Goal: Task Accomplishment & Management: Complete application form

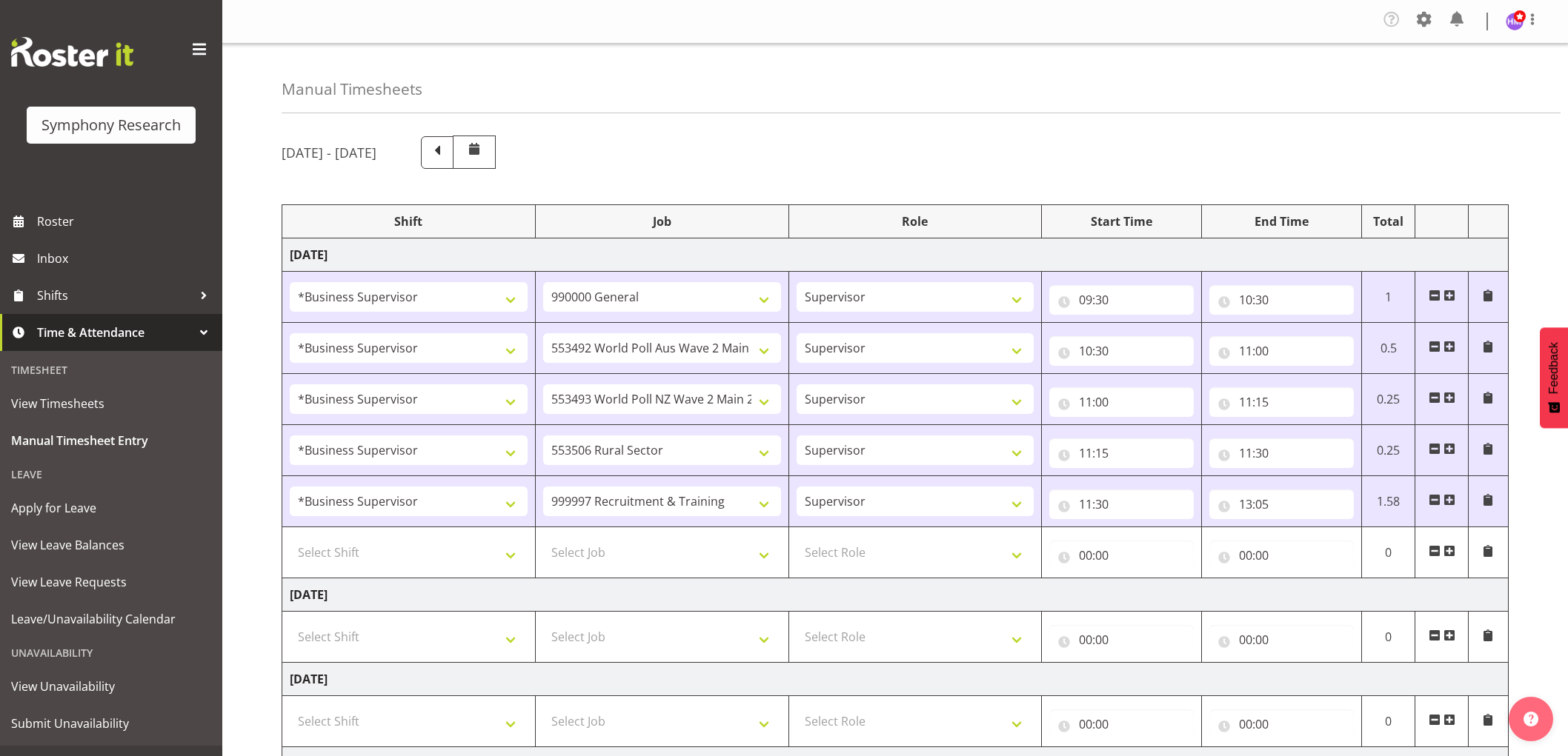
select select "1607"
select select "743"
select select "1607"
select select "10499"
select select "1607"
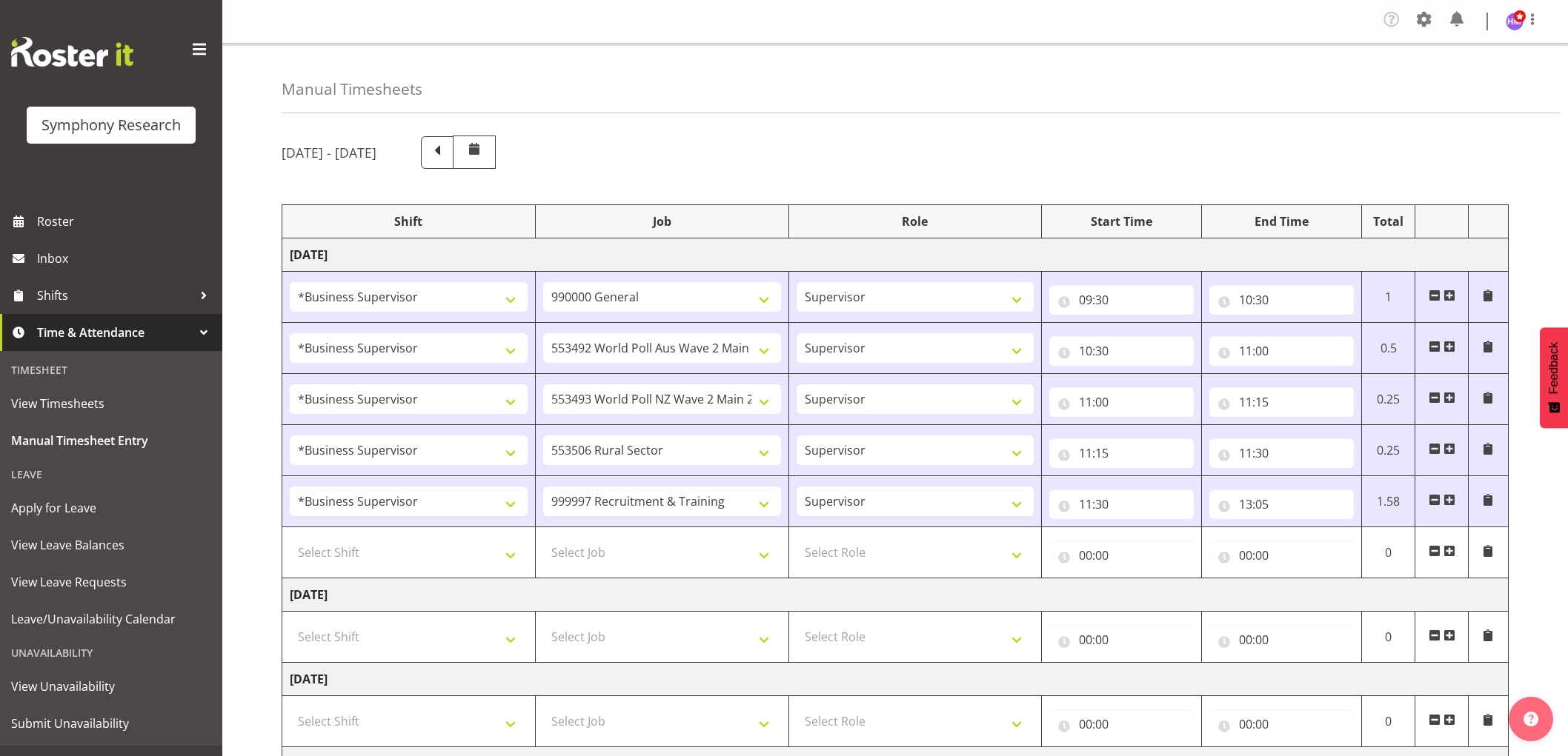
select select "10527"
select select "1607"
select select "10587"
select select "1607"
select select "2379"
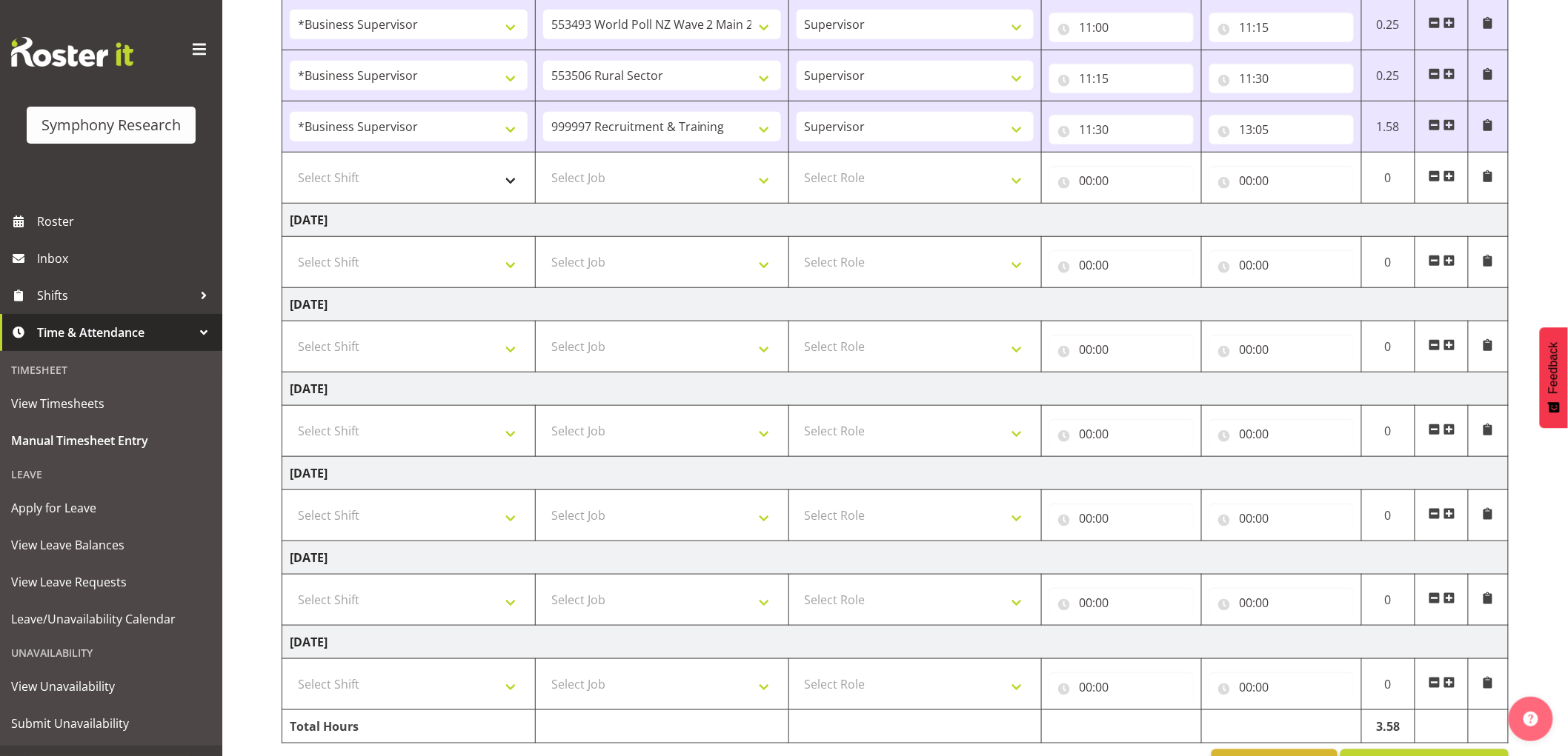
scroll to position [374, 0]
click at [403, 174] on select "Select Shift !!Weekend Residential (Roster IT Shift Label) *Business 9/10am ~ 4…" at bounding box center [408, 178] width 238 height 30
select select "1607"
click at [290, 164] on select "Select Shift !!Weekend Residential (Roster IT Shift Label) *Business 9/10am ~ 4…" at bounding box center [408, 178] width 238 height 30
click at [642, 173] on select "Select Job 550060 IF Admin 553492 World Poll Aus Wave 2 Main 2025 553493 World …" at bounding box center [661, 178] width 238 height 30
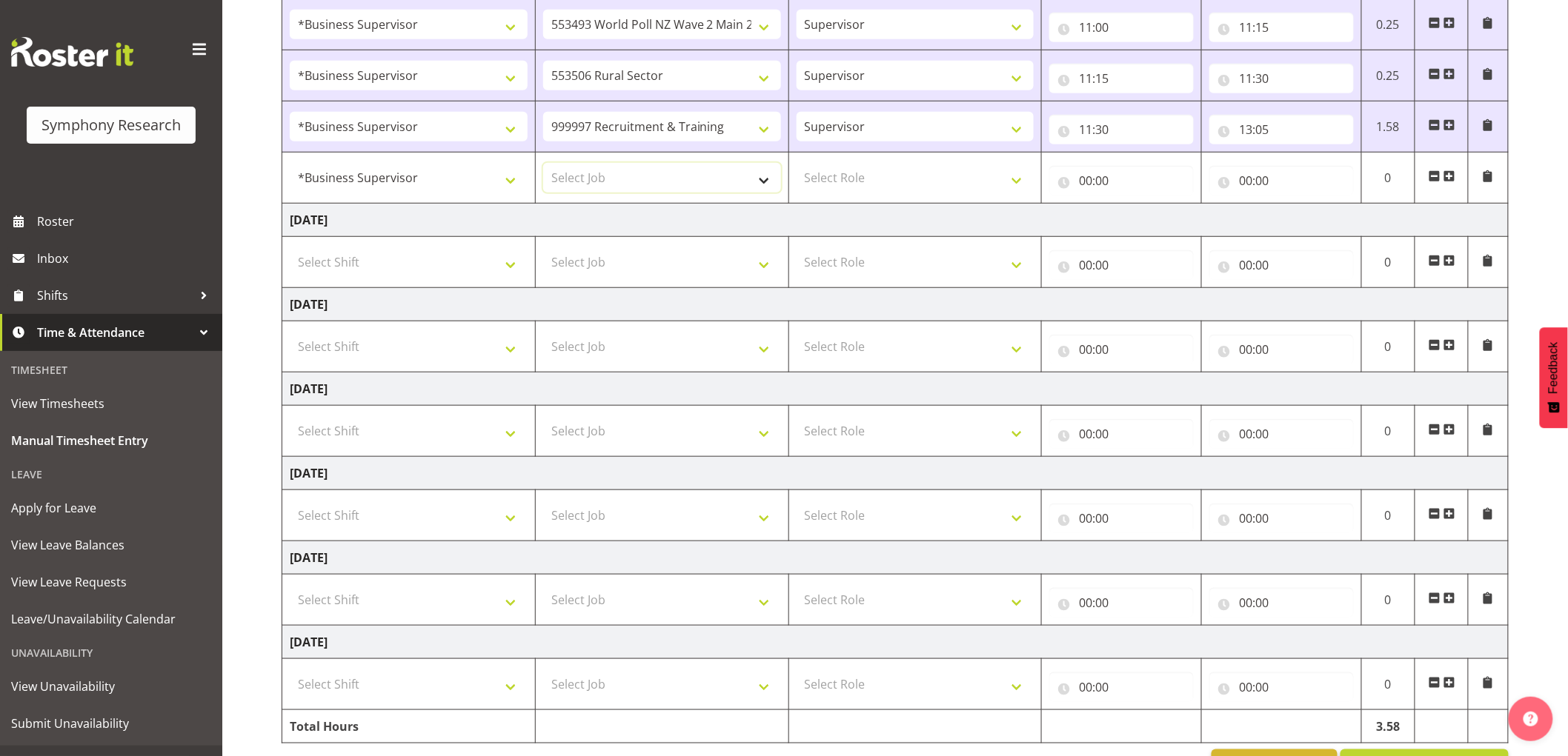
select select "10587"
click at [543, 164] on select "Select Job 550060 IF Admin 553492 World Poll Aus Wave 2 Main 2025 553493 World …" at bounding box center [661, 178] width 238 height 30
click at [878, 164] on select "Select Role Supervisor Interviewing Briefing" at bounding box center [915, 178] width 238 height 30
select select "45"
click at [796, 164] on select "Select Role Supervisor Interviewing Briefing" at bounding box center [915, 178] width 238 height 30
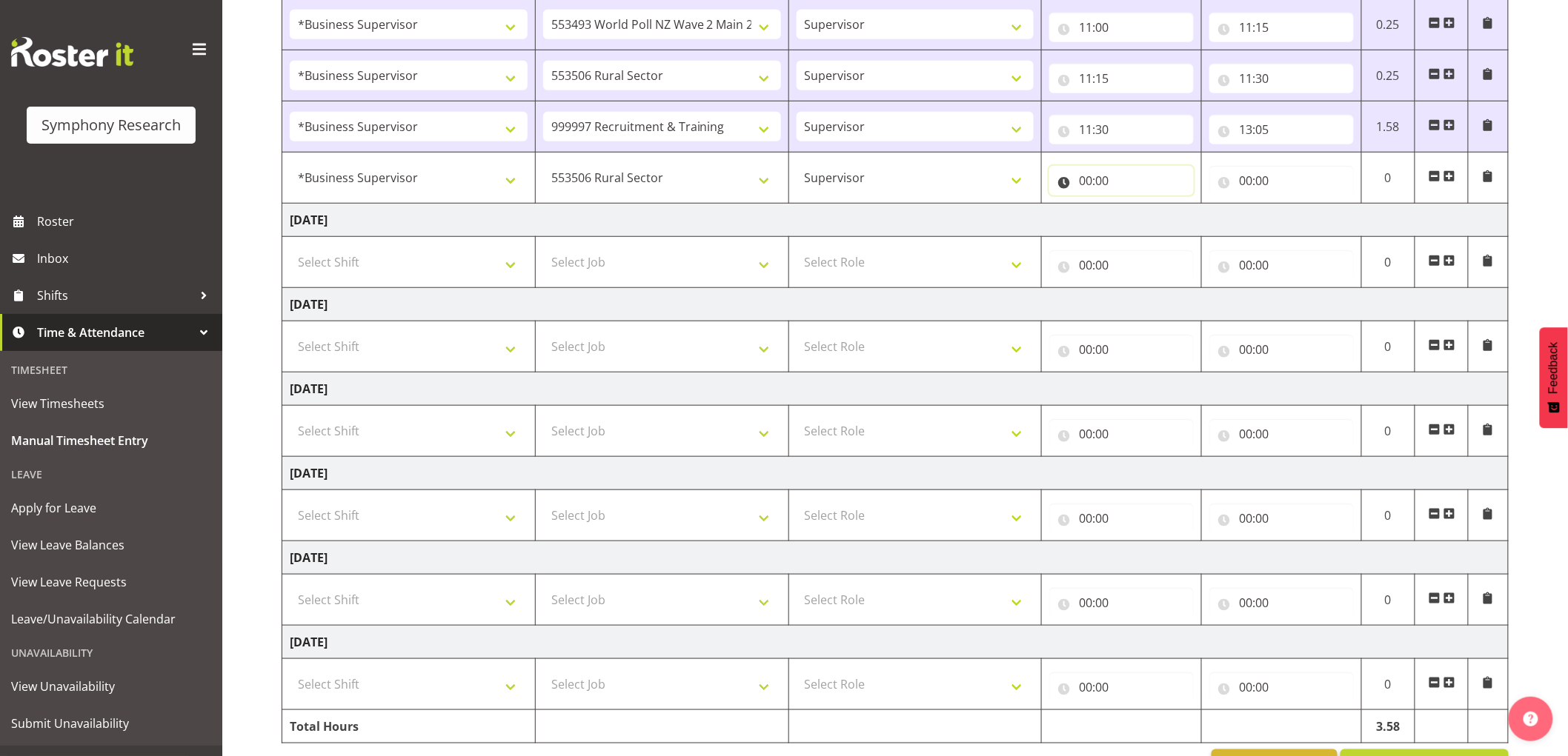
click at [1091, 182] on input "00:00" at bounding box center [1121, 180] width 144 height 30
drag, startPoint x: 1157, startPoint y: 216, endPoint x: 1167, endPoint y: 225, distance: 13.5
click at [1163, 218] on select "00 01 02 03 04 05 06 07 08 09 10 11 12 13 14 15 16 17 18 19 20 21 22 23" at bounding box center [1150, 218] width 34 height 30
select select "13"
click at [1133, 205] on select "00 01 02 03 04 05 06 07 08 09 10 11 12 13 14 15 16 17 18 19 20 21 22 23" at bounding box center [1150, 218] width 34 height 30
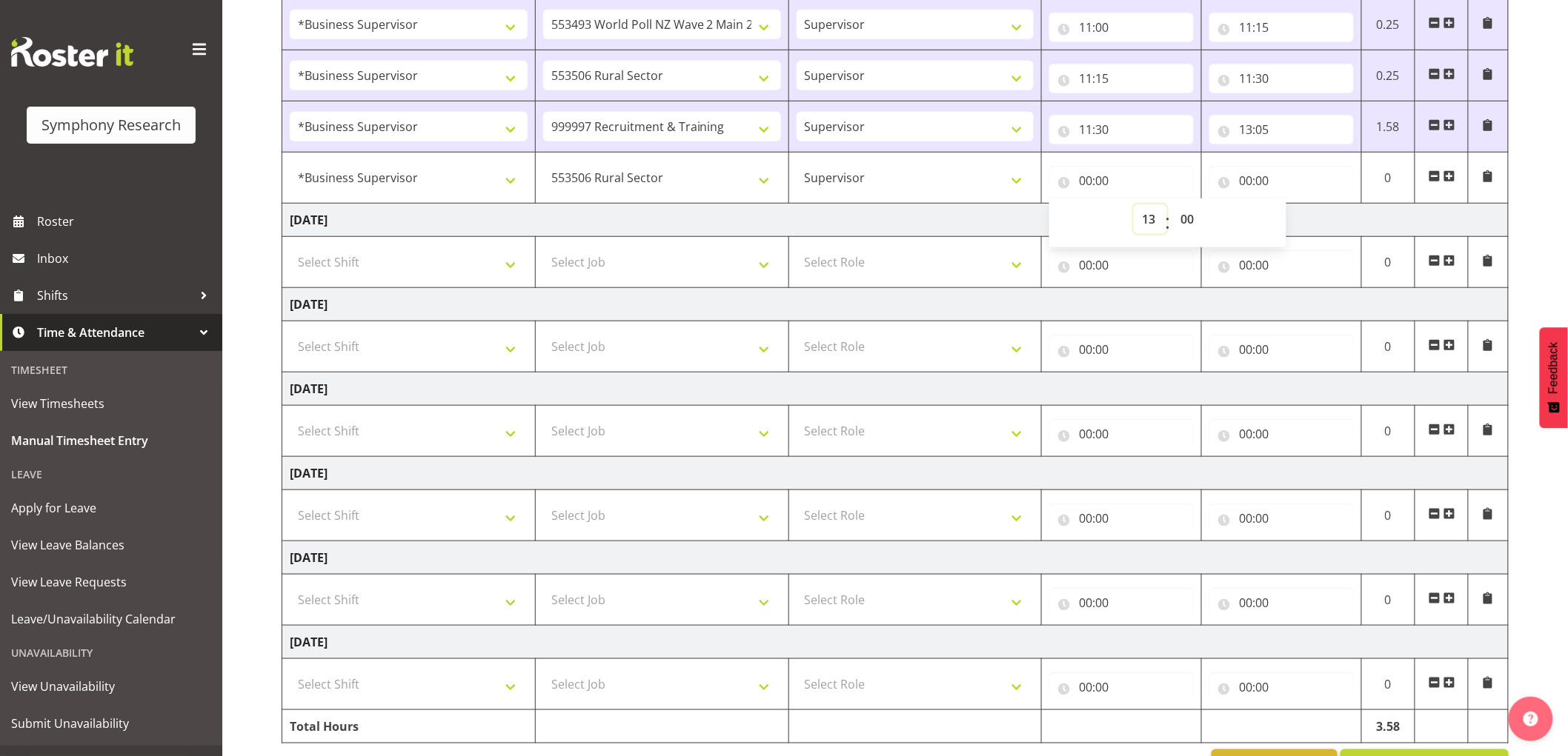
type input "13:00"
click at [1179, 217] on select "00 01 02 03 04 05 06 07 08 09 10 11 12 13 14 15 16 17 18 19 20 21 22 23 24 25 2…" at bounding box center [1189, 218] width 34 height 30
select select "5"
click at [1172, 205] on select "00 01 02 03 04 05 06 07 08 09 10 11 12 13 14 15 16 17 18 19 20 21 22 23 24 25 2…" at bounding box center [1189, 218] width 34 height 30
type input "13:05"
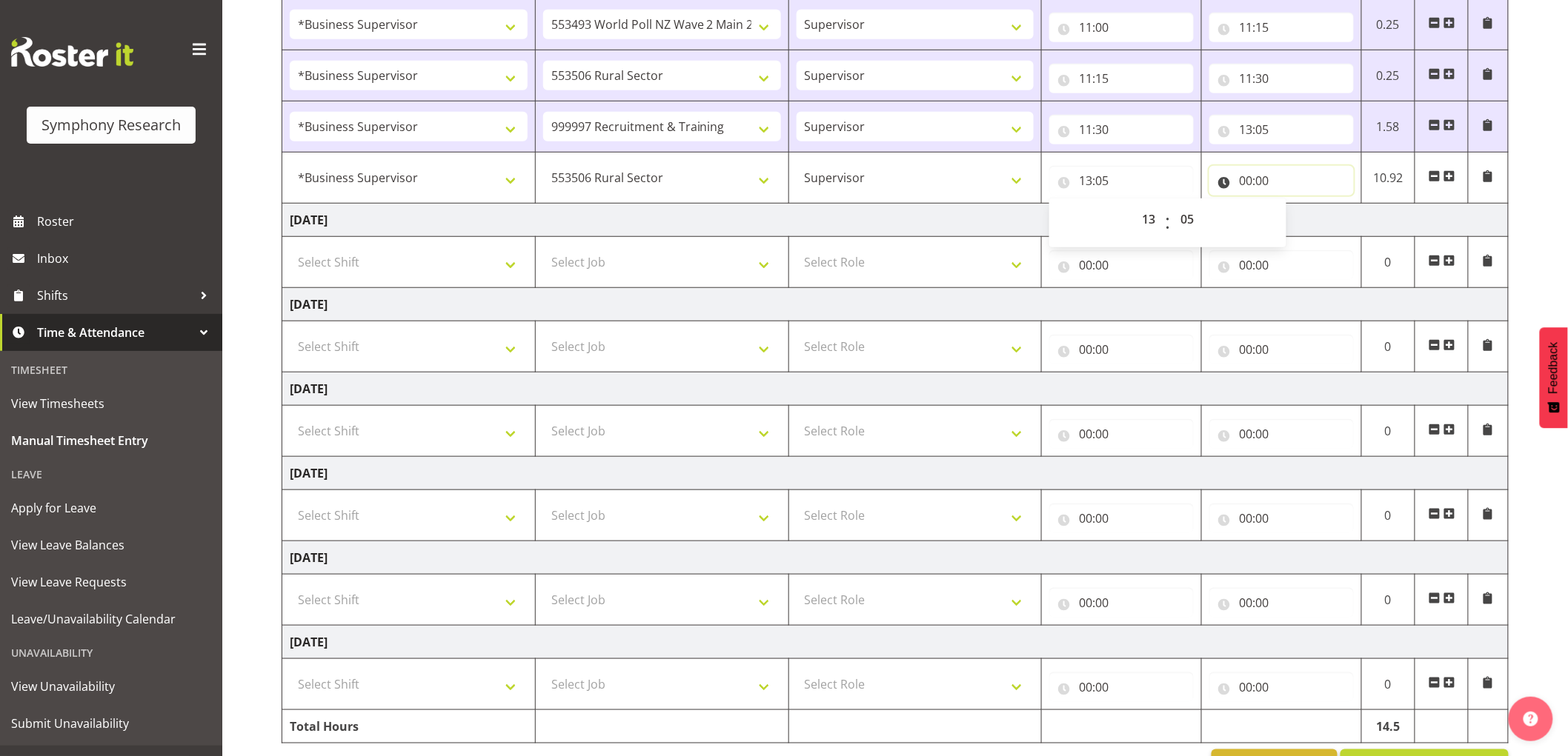
drag, startPoint x: 1243, startPoint y: 175, endPoint x: 1265, endPoint y: 210, distance: 41.3
click at [1243, 178] on input "00:00" at bounding box center [1281, 180] width 144 height 30
click at [1306, 220] on select "00 01 02 03 04 05 06 07 08 09 10 11 12 13 14 15 16 17 18 19 20 21 22 23" at bounding box center [1310, 218] width 34 height 30
select select "13"
click at [1293, 205] on select "00 01 02 03 04 05 06 07 08 09 10 11 12 13 14 15 16 17 18 19 20 21 22 23" at bounding box center [1310, 218] width 34 height 30
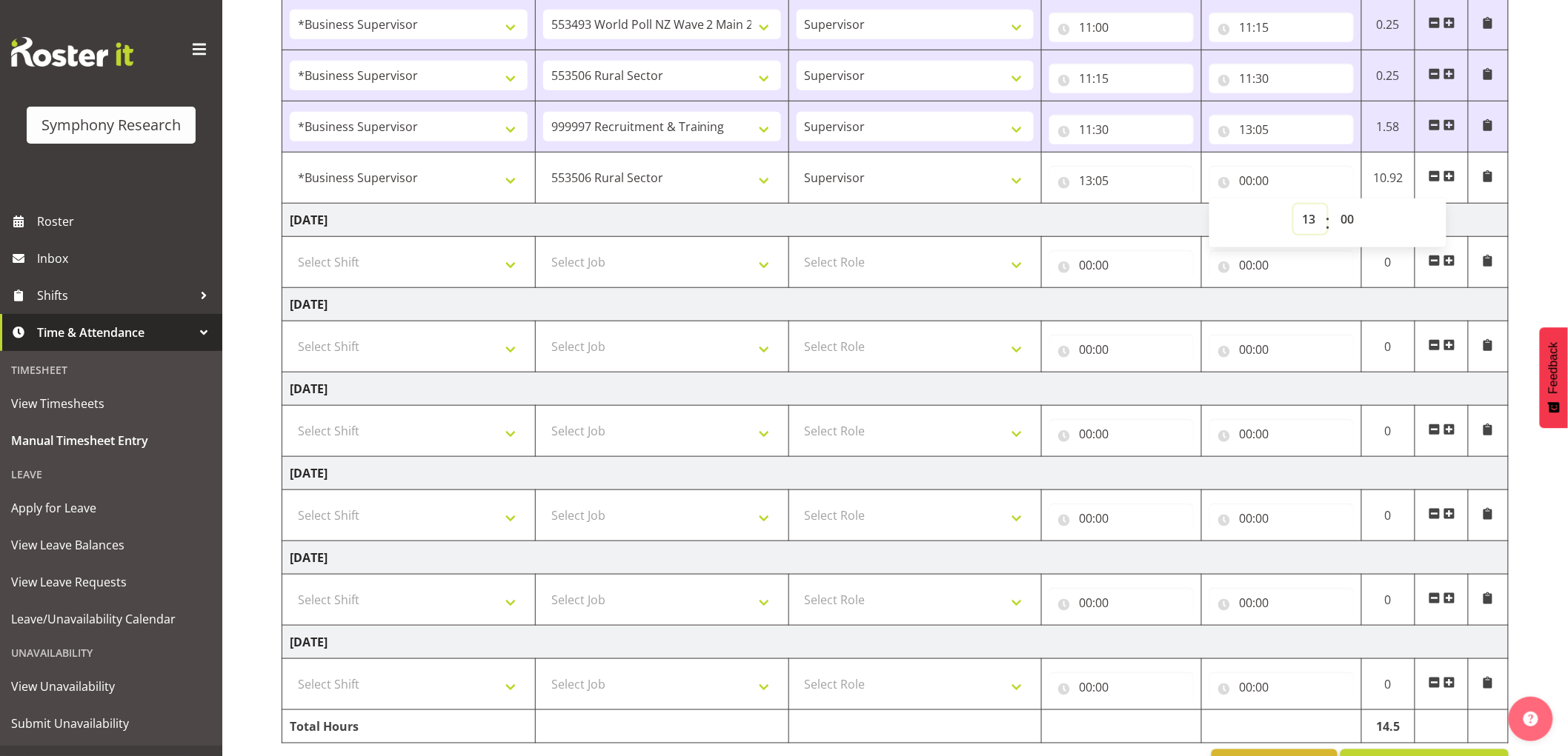
type input "13:00"
click at [1351, 224] on select "00 01 02 03 04 05 06 07 08 09 10 11 12 13 14 15 16 17 18 19 20 21 22 23 24 25 2…" at bounding box center [1349, 218] width 34 height 30
select select "38"
click at [1332, 205] on select "00 01 02 03 04 05 06 07 08 09 10 11 12 13 14 15 16 17 18 19 20 21 22 23 24 25 2…" at bounding box center [1349, 218] width 34 height 30
type input "13:38"
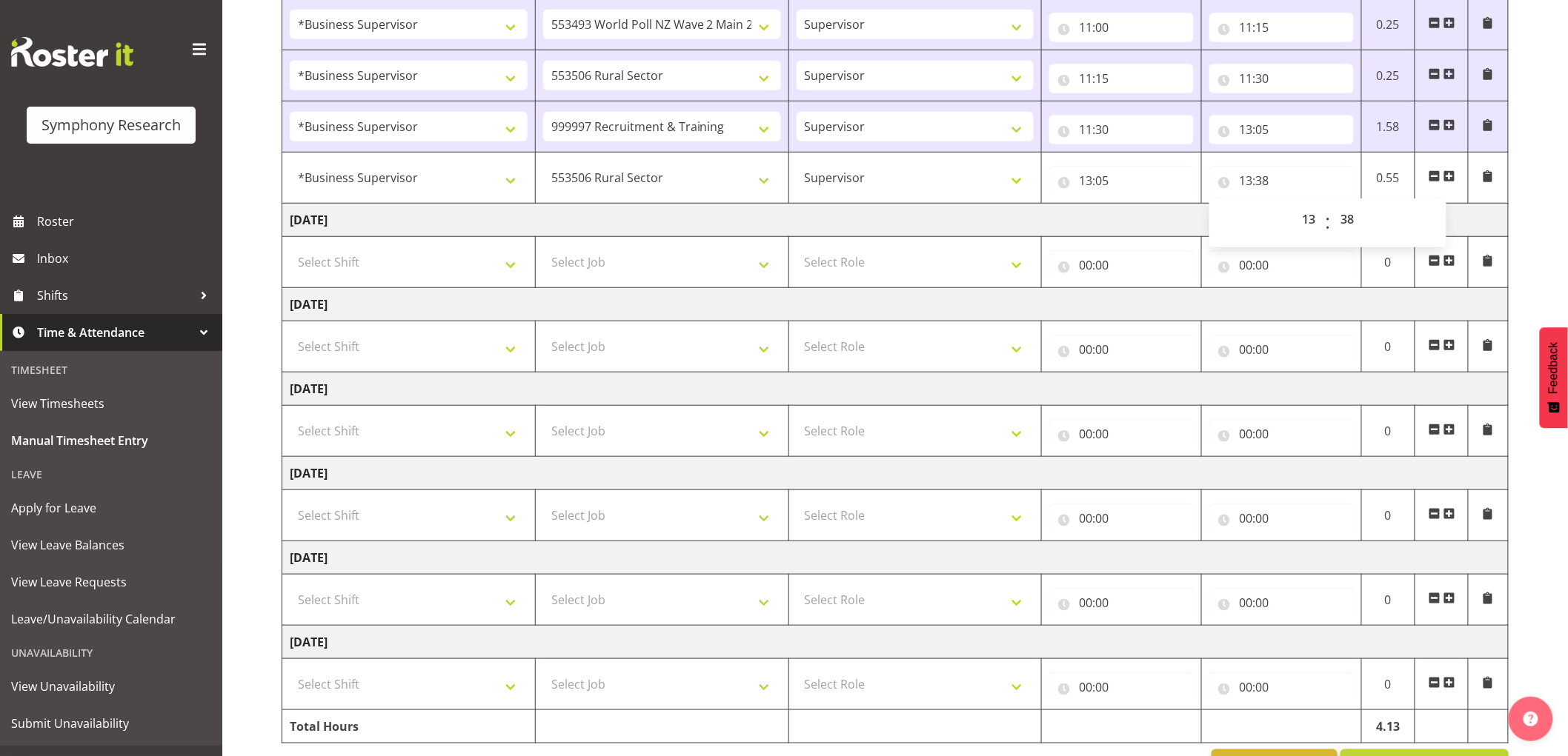
click at [1479, 222] on td "[DATE]" at bounding box center [896, 221] width 1226 height 34
click at [1454, 171] on span at bounding box center [1449, 176] width 12 height 12
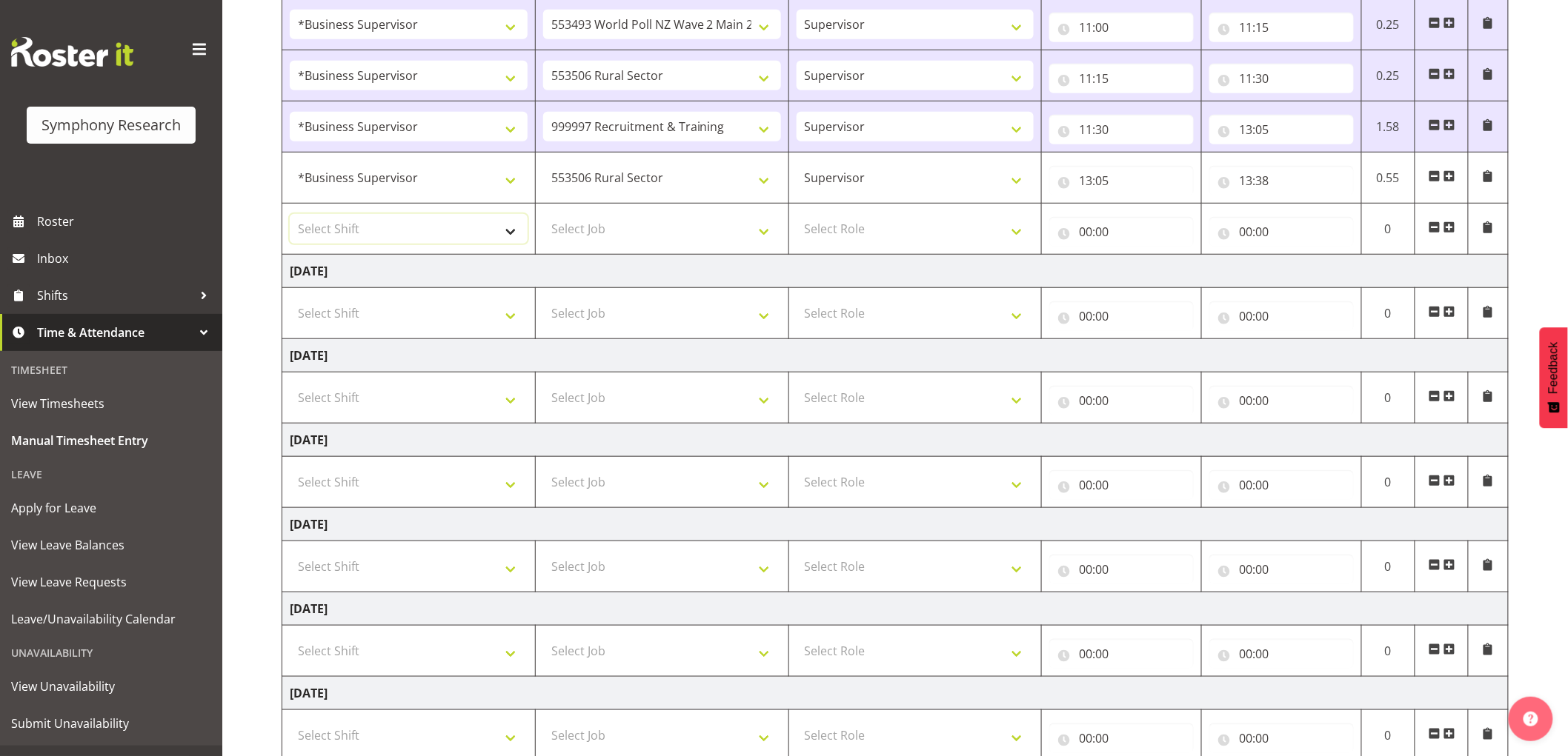
click at [504, 235] on select "Select Shift !!Weekend Residential (Roster IT Shift Label) *Business 9/10am ~ 4…" at bounding box center [408, 229] width 238 height 30
select select "1607"
click at [290, 214] on select "Select Shift !!Weekend Residential (Roster IT Shift Label) *Business 9/10am ~ 4…" at bounding box center [408, 229] width 238 height 30
click at [677, 228] on select "Select Job 550060 IF Admin 553492 World Poll Aus Wave 2 Main 2025 553493 World …" at bounding box center [661, 229] width 238 height 30
click at [639, 218] on select "Select Job 550060 IF Admin 553492 World Poll Aus Wave 2 Main 2025 553493 World …" at bounding box center [661, 229] width 238 height 30
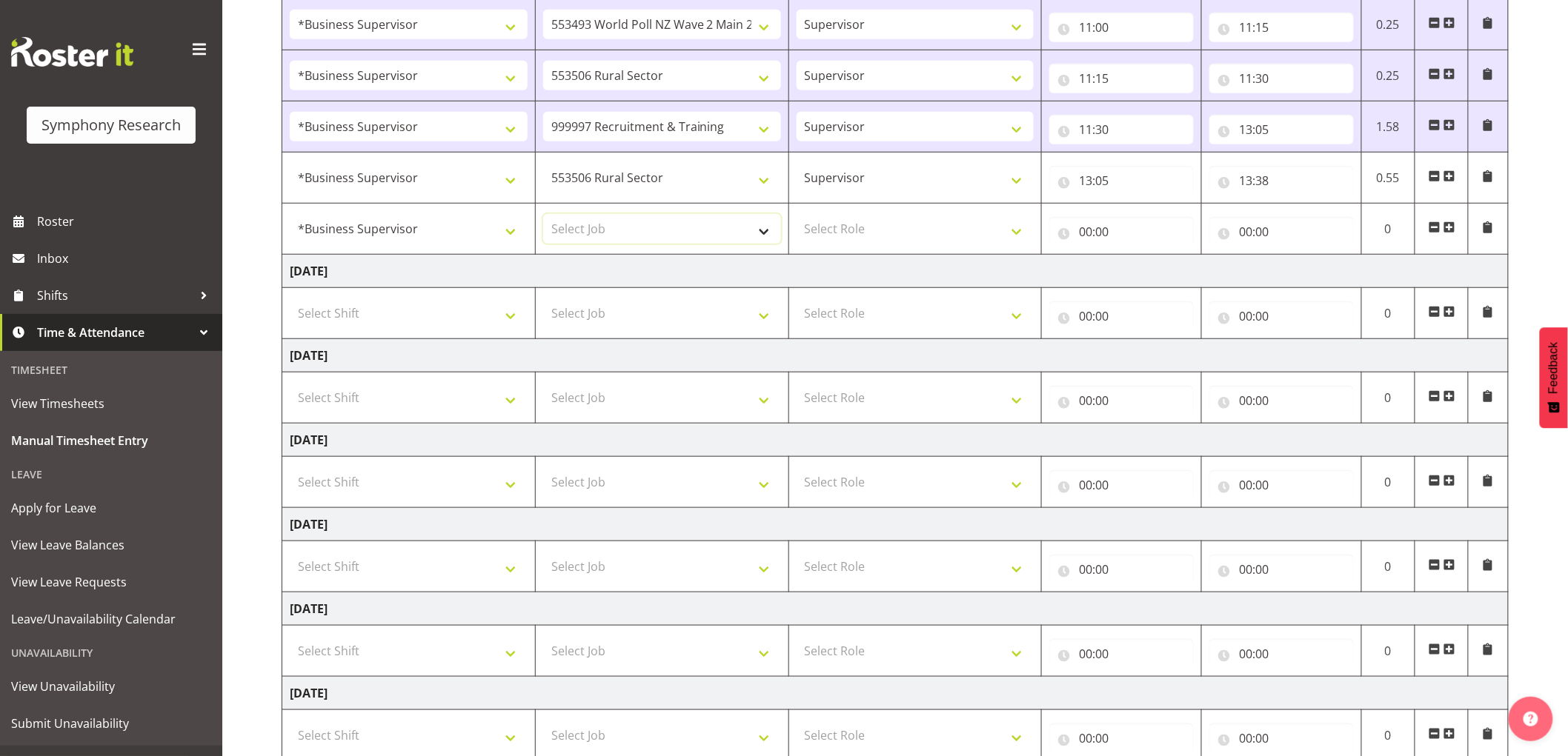
select select "10587"
click at [543, 214] on select "Select Job 550060 IF Admin 553492 World Poll Aus Wave 2 Main 2025 553493 World …" at bounding box center [661, 229] width 238 height 30
click at [851, 241] on select "Select Role Supervisor Interviewing Briefing" at bounding box center [915, 229] width 238 height 30
select select "45"
click at [796, 214] on select "Select Role Supervisor Interviewing Briefing" at bounding box center [915, 229] width 238 height 30
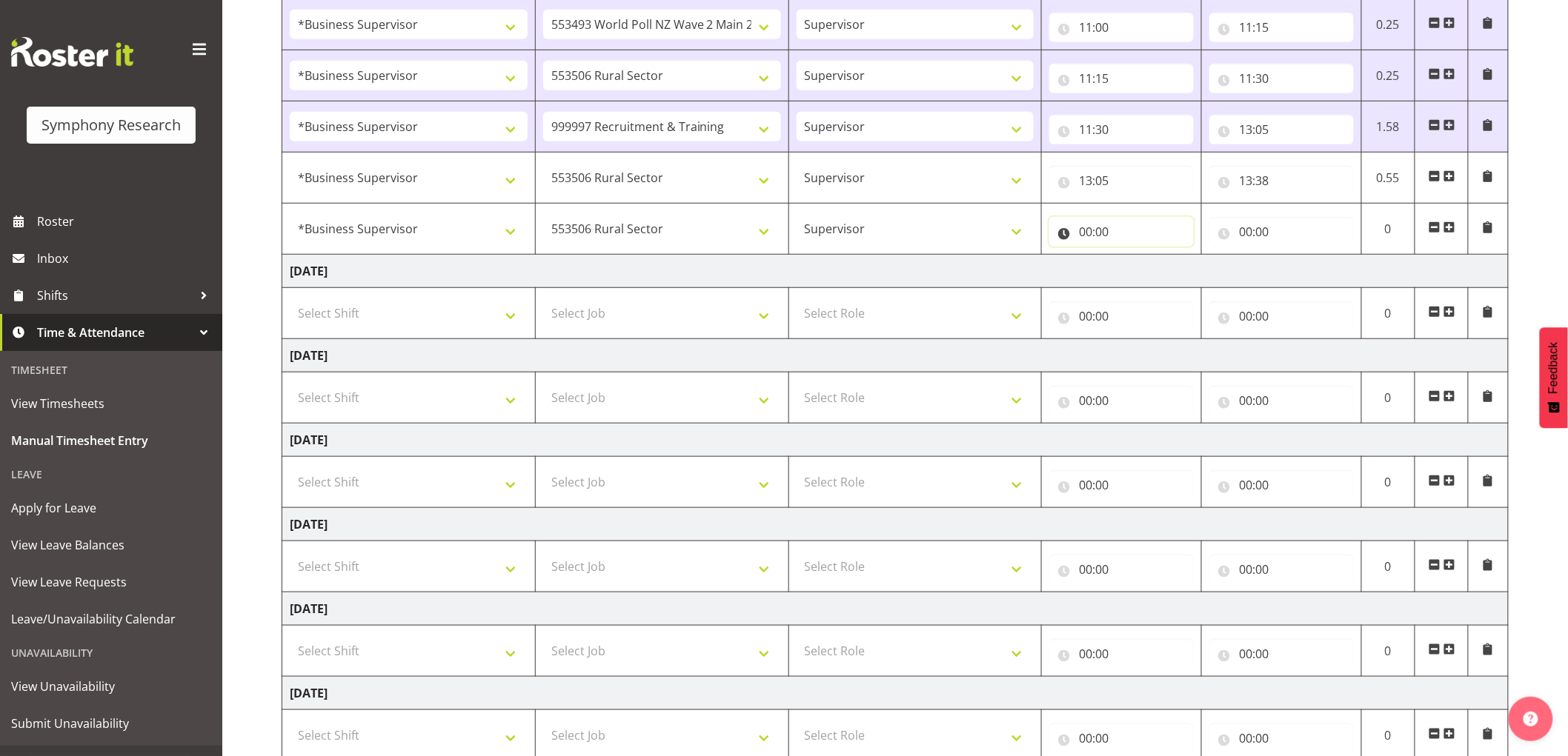
click at [1122, 234] on input "00:00" at bounding box center [1121, 231] width 144 height 30
click at [1141, 261] on select "00 01 02 03 04 05 06 07 08 09 10 11 12 13 14 15 16 17 18 19 20 21 22 23" at bounding box center [1150, 270] width 34 height 30
select select "14"
click at [1133, 256] on select "00 01 02 03 04 05 06 07 08 09 10 11 12 13 14 15 16 17 18 19 20 21 22 23" at bounding box center [1150, 270] width 34 height 30
type input "14:00"
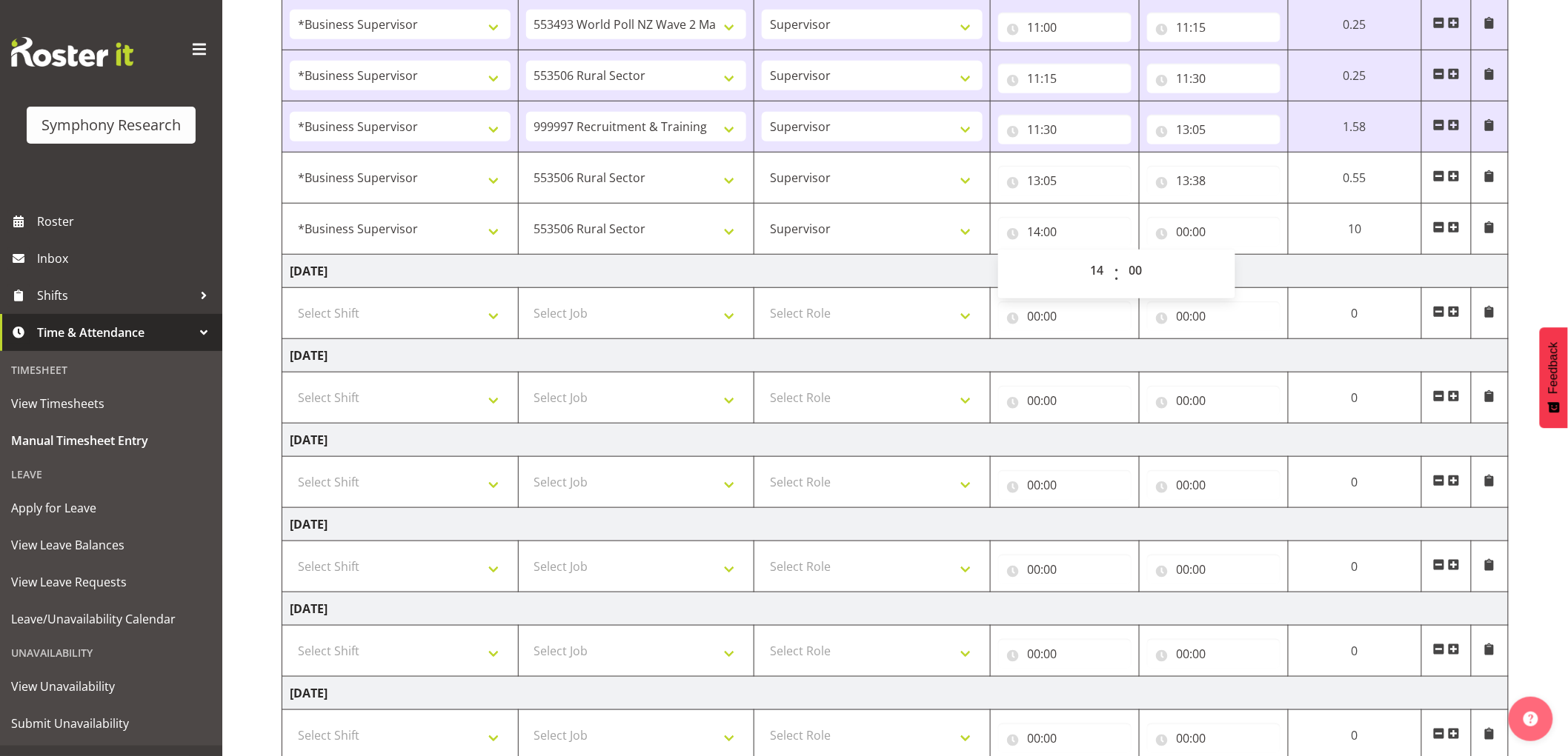
click at [1146, 252] on div "00 01 02 03 04 05 06 07 08 09 10 11 12 13 14 15 16 17 18 19 20 21 22 23 : 00 01…" at bounding box center [1117, 274] width 237 height 49
drag, startPoint x: 1134, startPoint y: 265, endPoint x: 1167, endPoint y: 294, distance: 43.9
click at [1150, 275] on select "00 01 02 03 04 05 06 07 08 09 10 11 12 13 14 15 16 17 18 19 20 21 22 23 24 25 2…" at bounding box center [1137, 270] width 34 height 30
select select "8"
click at [1154, 256] on select "00 01 02 03 04 05 06 07 08 09 10 11 12 13 14 15 16 17 18 19 20 21 22 23 24 25 2…" at bounding box center [1137, 270] width 34 height 30
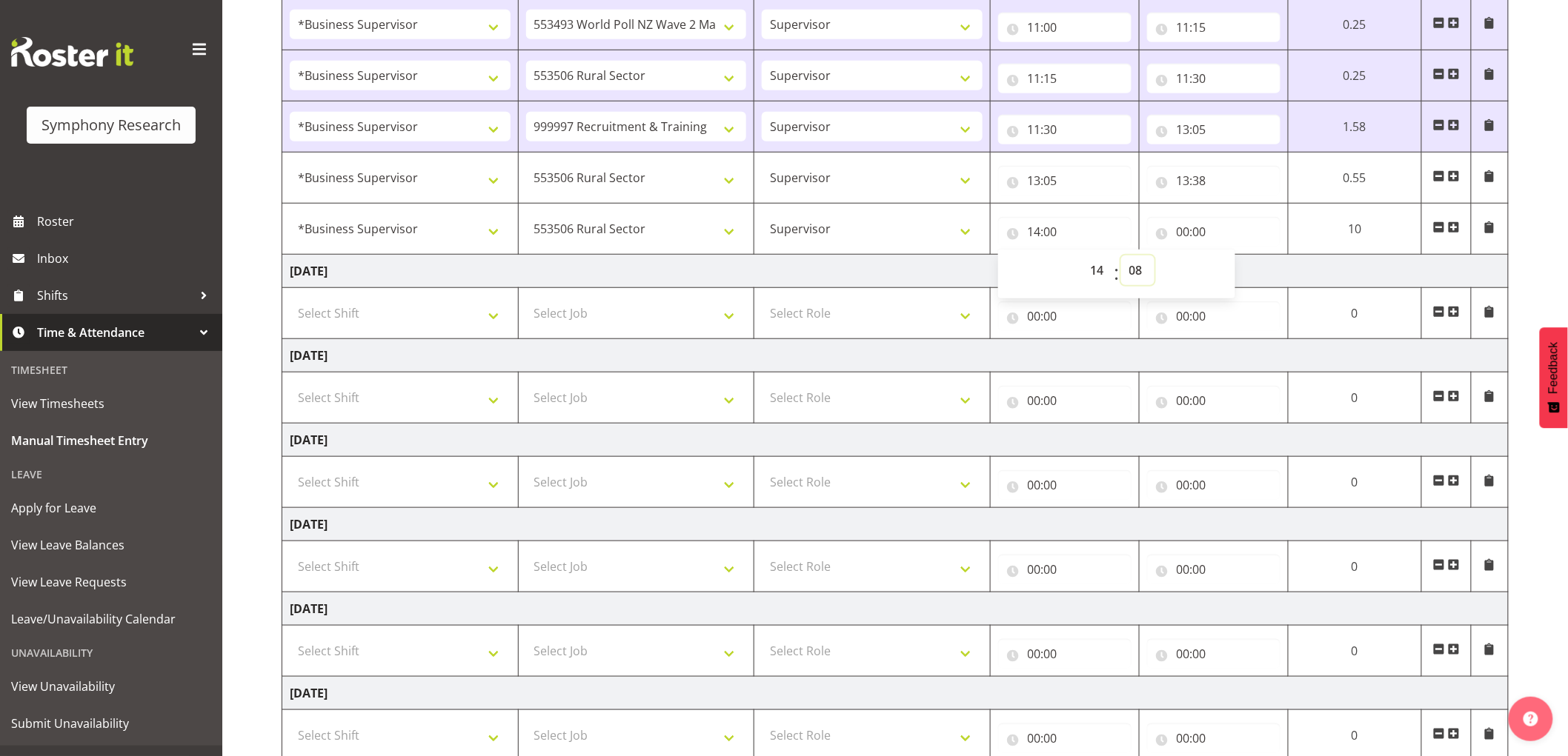
type input "14:08"
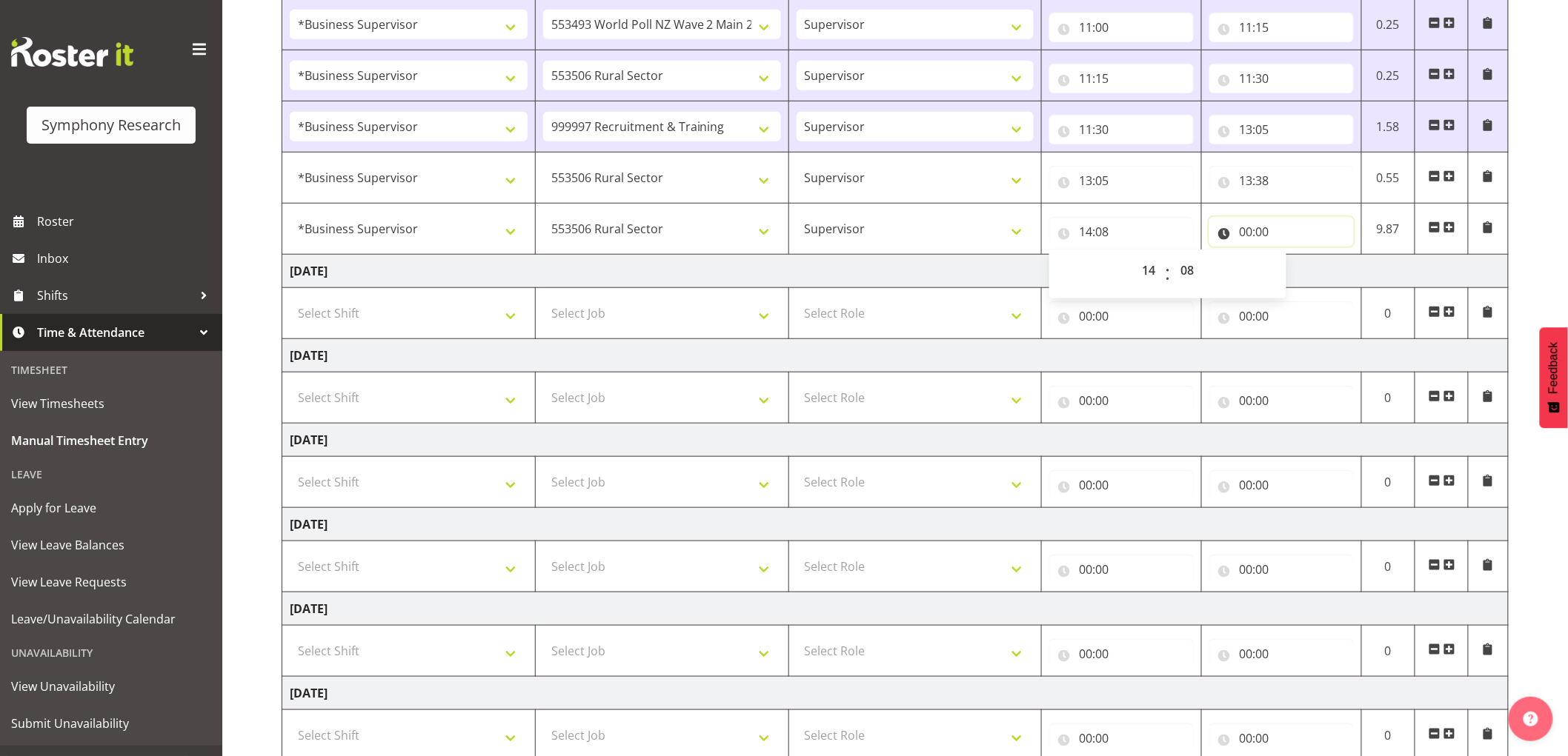
click at [1241, 231] on input "00:00" at bounding box center [1281, 231] width 144 height 30
drag, startPoint x: 1298, startPoint y: 276, endPoint x: 1363, endPoint y: 259, distance: 67.2
click at [1305, 269] on select "00 01 02 03 04 05 06 07 08 09 10 11 12 13 14 15 16 17 18 19 20 21 22 23" at bounding box center [1310, 270] width 34 height 30
select select "16"
click at [1293, 256] on select "00 01 02 03 04 05 06 07 08 09 10 11 12 13 14 15 16 17 18 19 20 21 22 23" at bounding box center [1310, 270] width 34 height 30
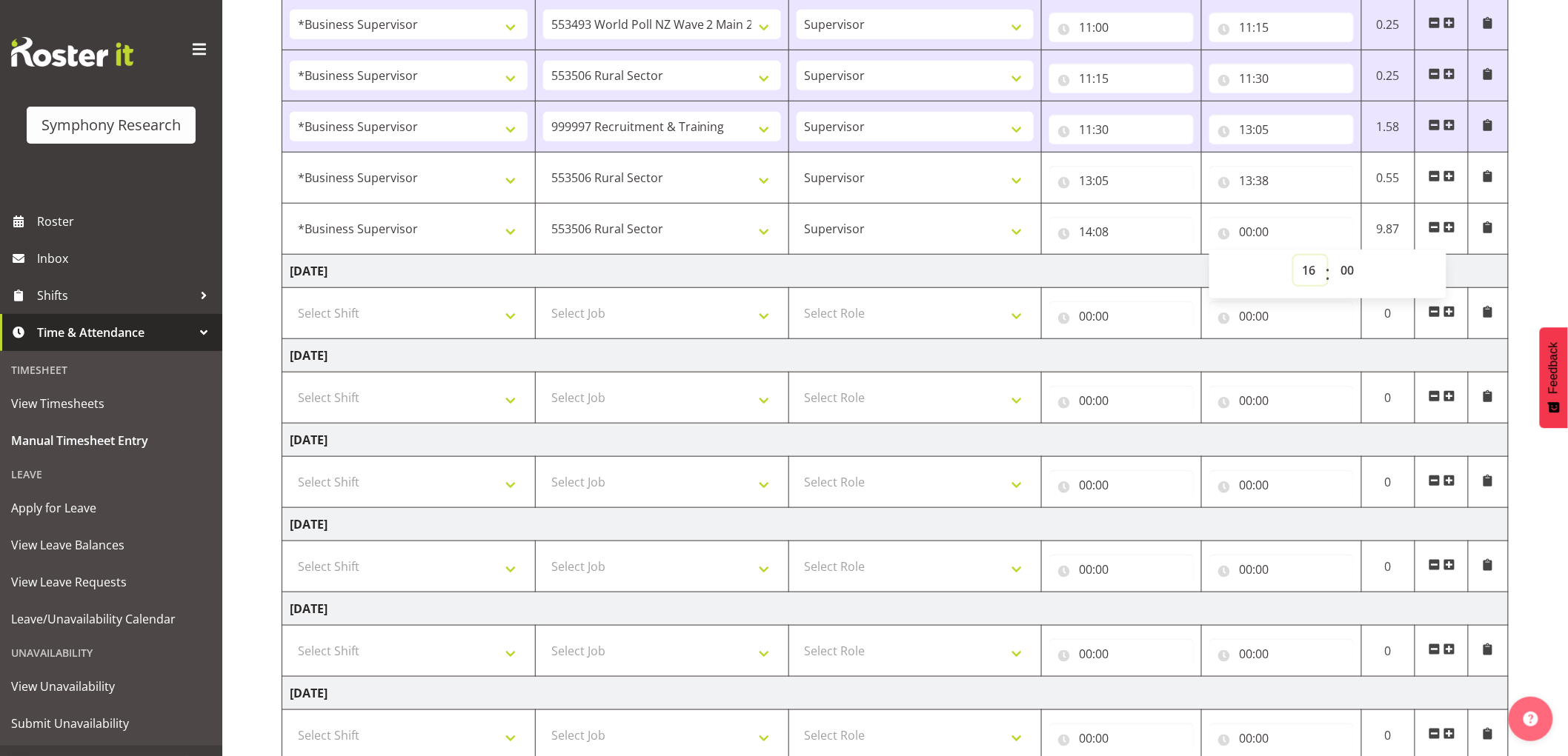
type input "16:00"
click at [1341, 273] on select "00 01 02 03 04 05 06 07 08 09 10 11 12 13 14 15 16 17 18 19 20 21 22 23 24 25 2…" at bounding box center [1349, 270] width 34 height 30
select select "30"
click at [1332, 256] on select "00 01 02 03 04 05 06 07 08 09 10 11 12 13 14 15 16 17 18 19 20 21 22 23 24 25 2…" at bounding box center [1349, 270] width 34 height 30
type input "16:30"
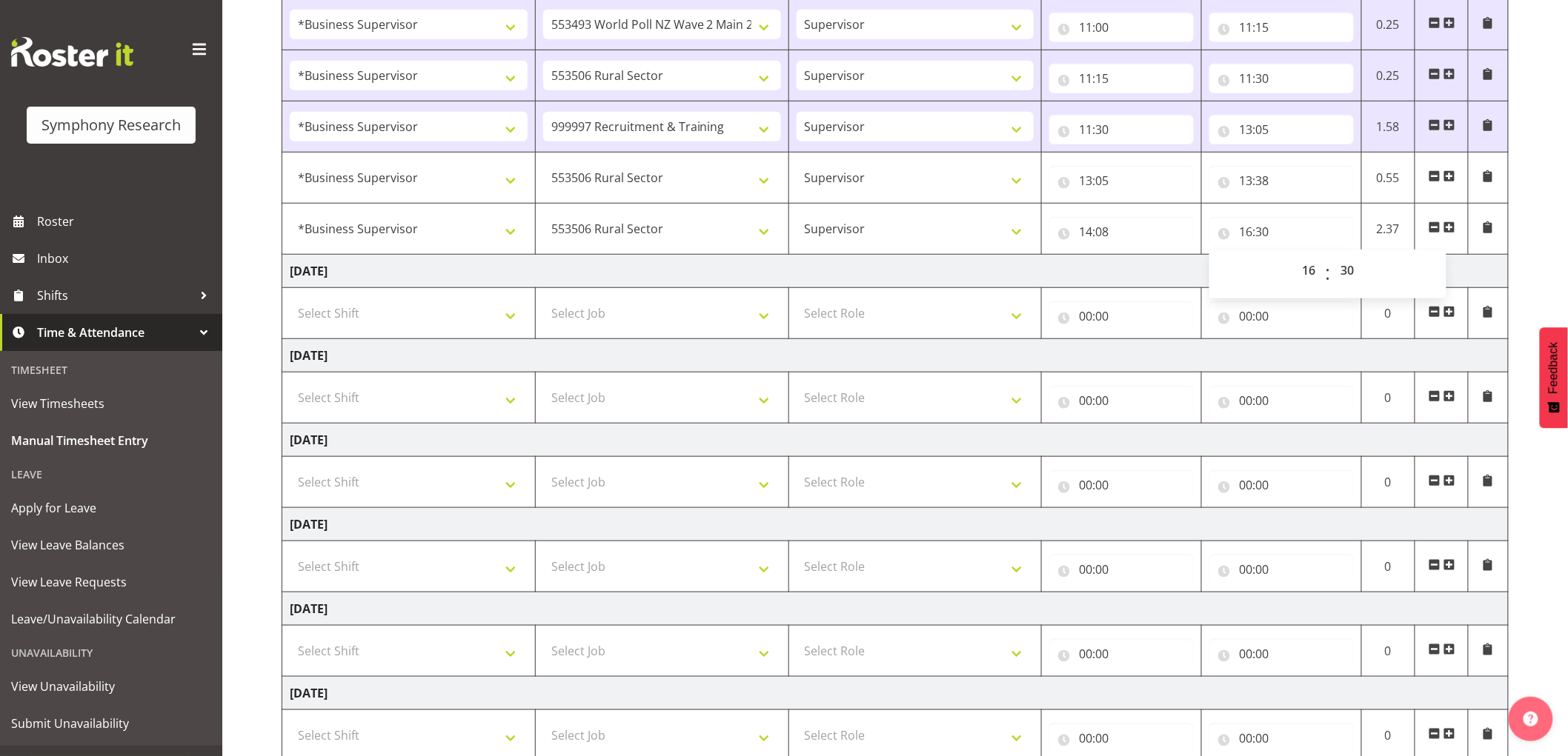
drag, startPoint x: 1145, startPoint y: 267, endPoint x: 1215, endPoint y: 293, distance: 74.7
click at [1150, 267] on td "[DATE]" at bounding box center [896, 271] width 1226 height 34
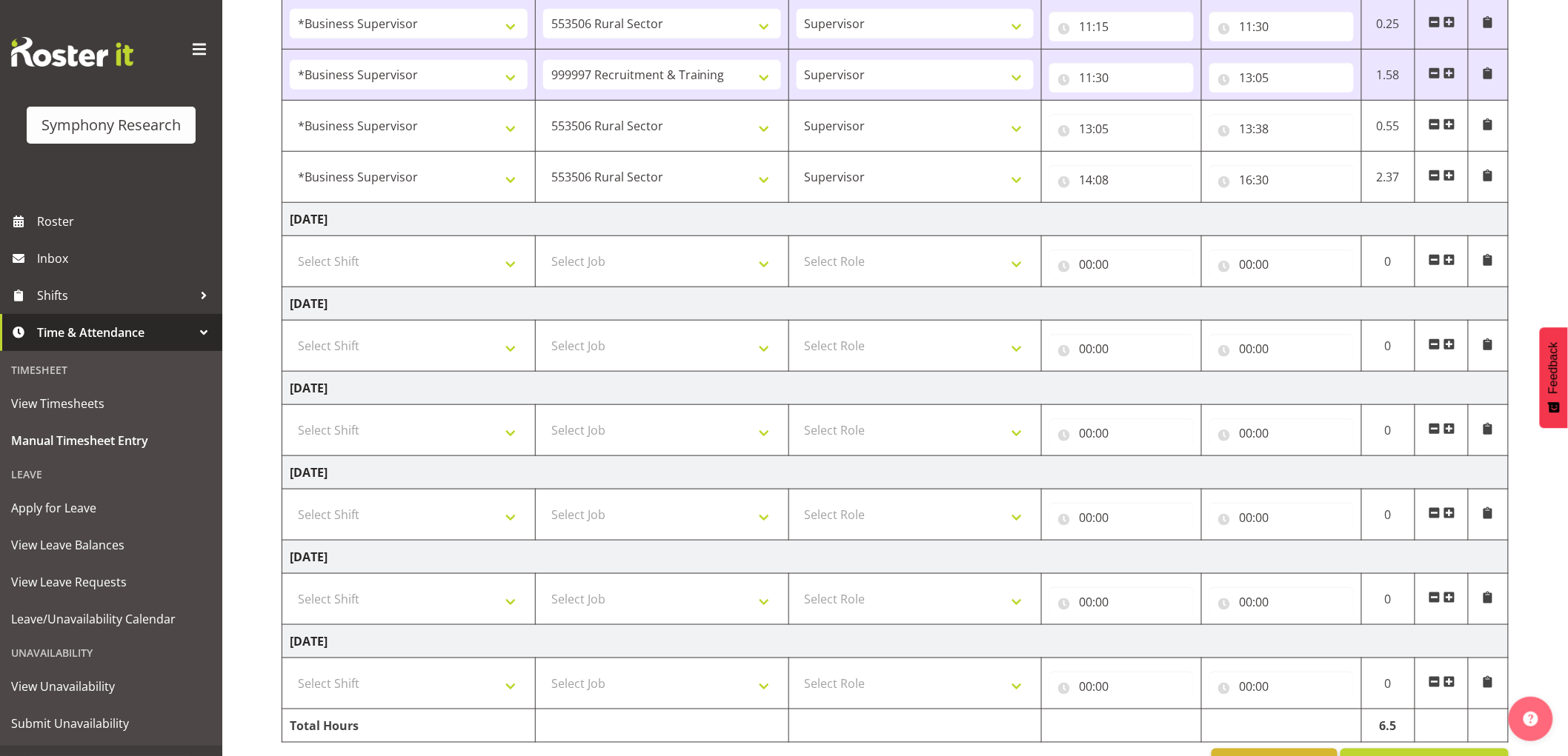
scroll to position [478, 0]
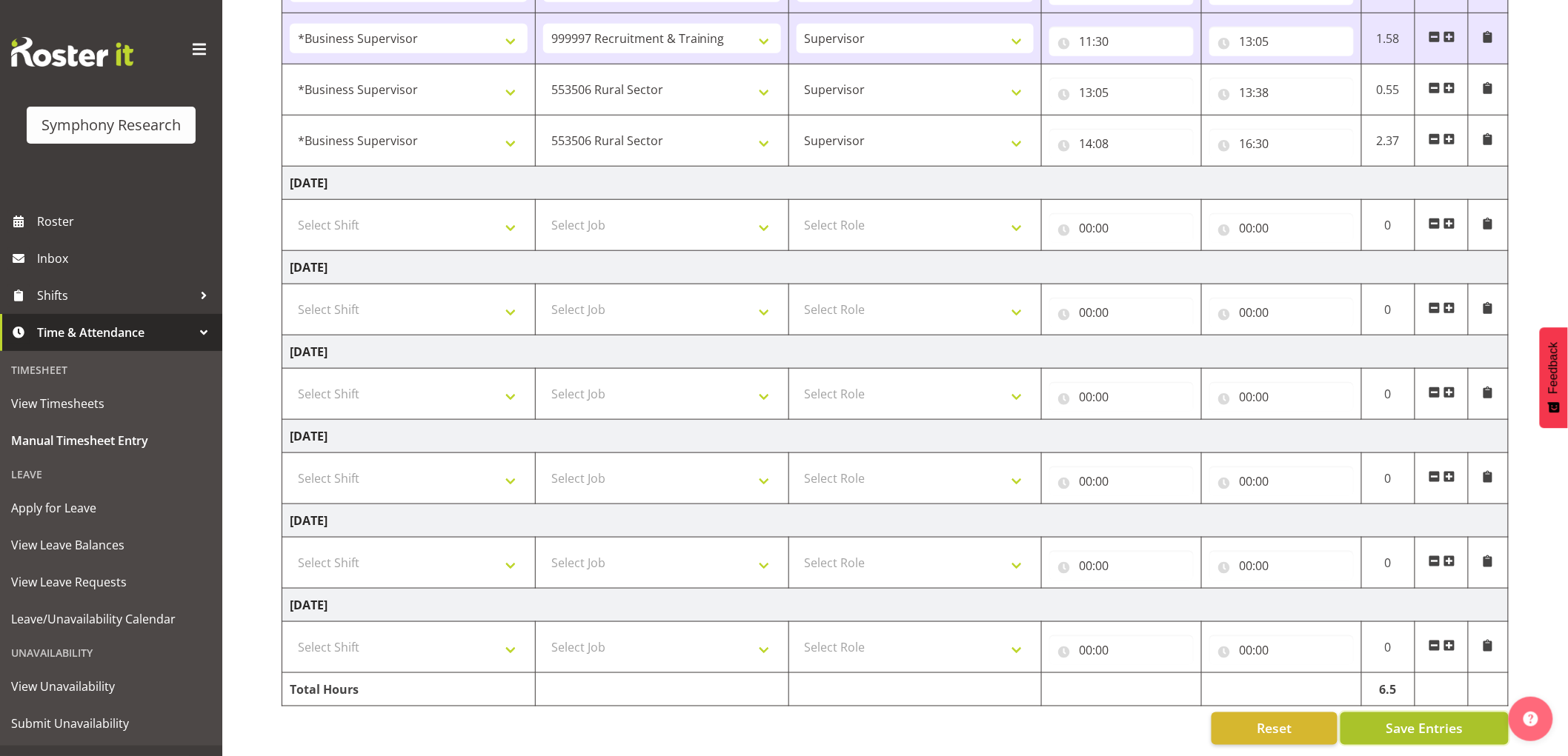
click at [1395, 721] on span "Save Entries" at bounding box center [1424, 729] width 77 height 19
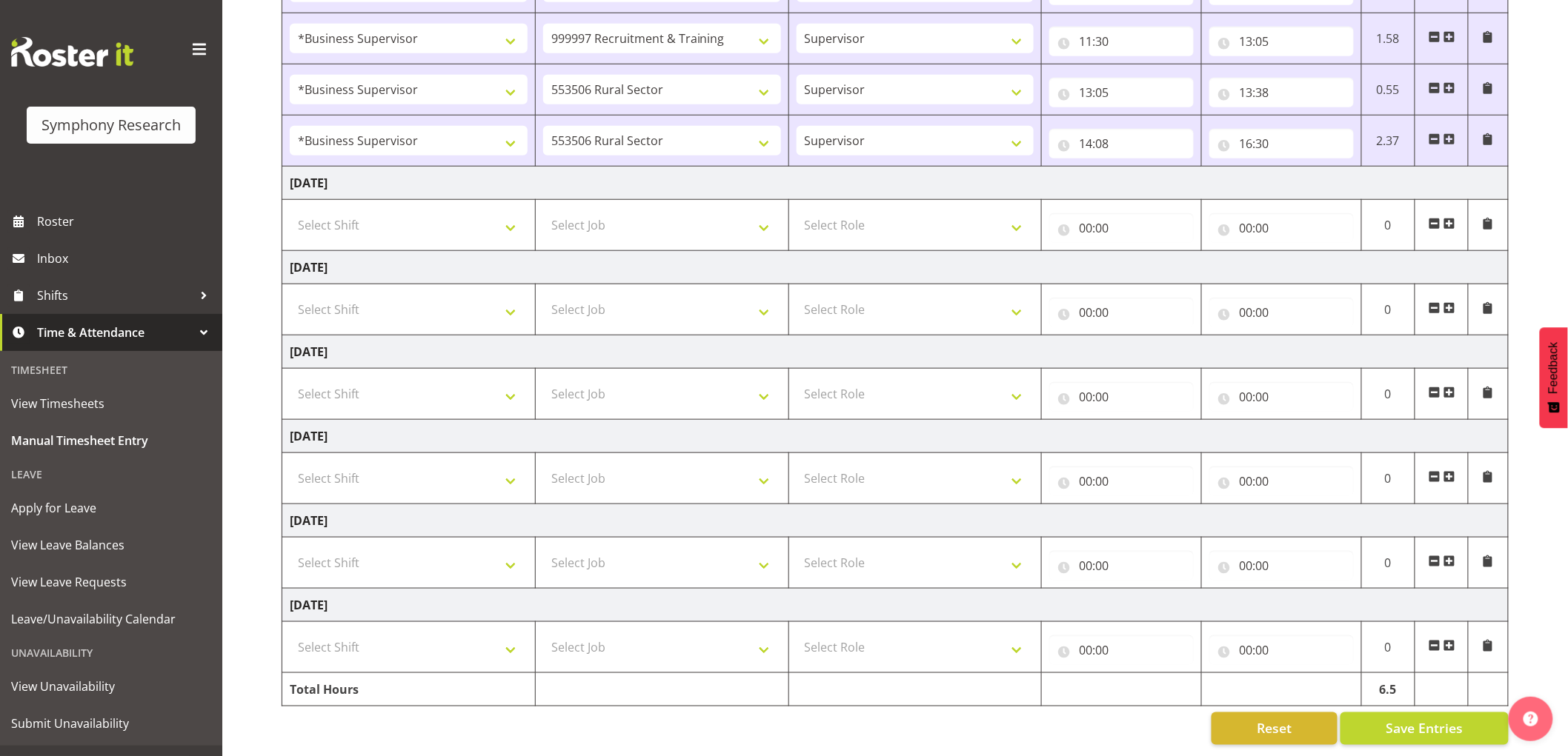
click at [1452, 134] on span at bounding box center [1449, 139] width 12 height 12
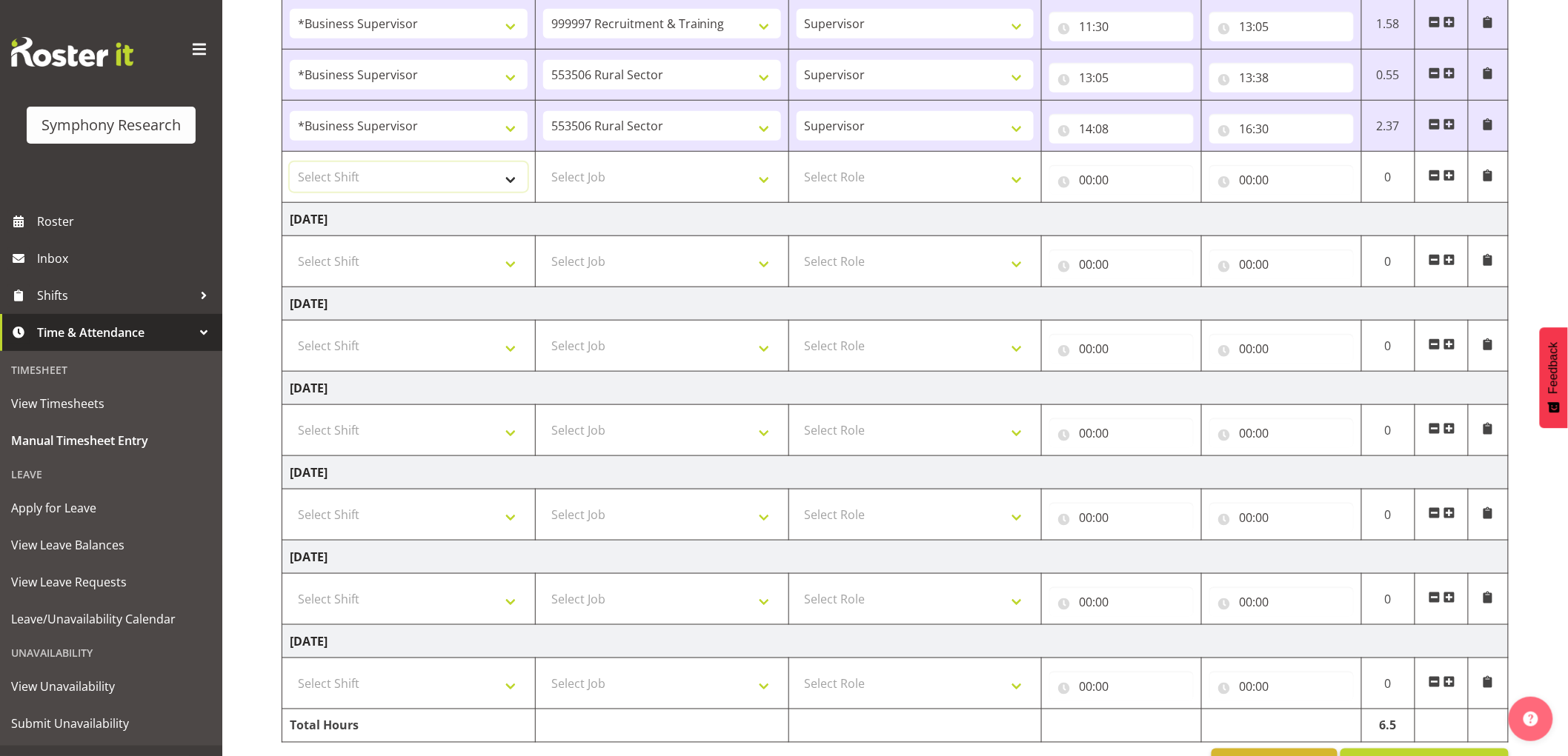
click at [441, 187] on select "Select Shift !!Weekend Residential (Roster IT Shift Label) *Business 9/10am ~ 4…" at bounding box center [408, 177] width 238 height 30
select select "1607"
click at [290, 163] on select "Select Shift !!Weekend Residential (Roster IT Shift Label) *Business 9/10am ~ 4…" at bounding box center [408, 177] width 238 height 30
click at [630, 190] on select "Select Job 550060 IF Admin 553492 World Poll Aus Wave 2 Main 2025 553493 World …" at bounding box center [661, 177] width 238 height 30
select select "743"
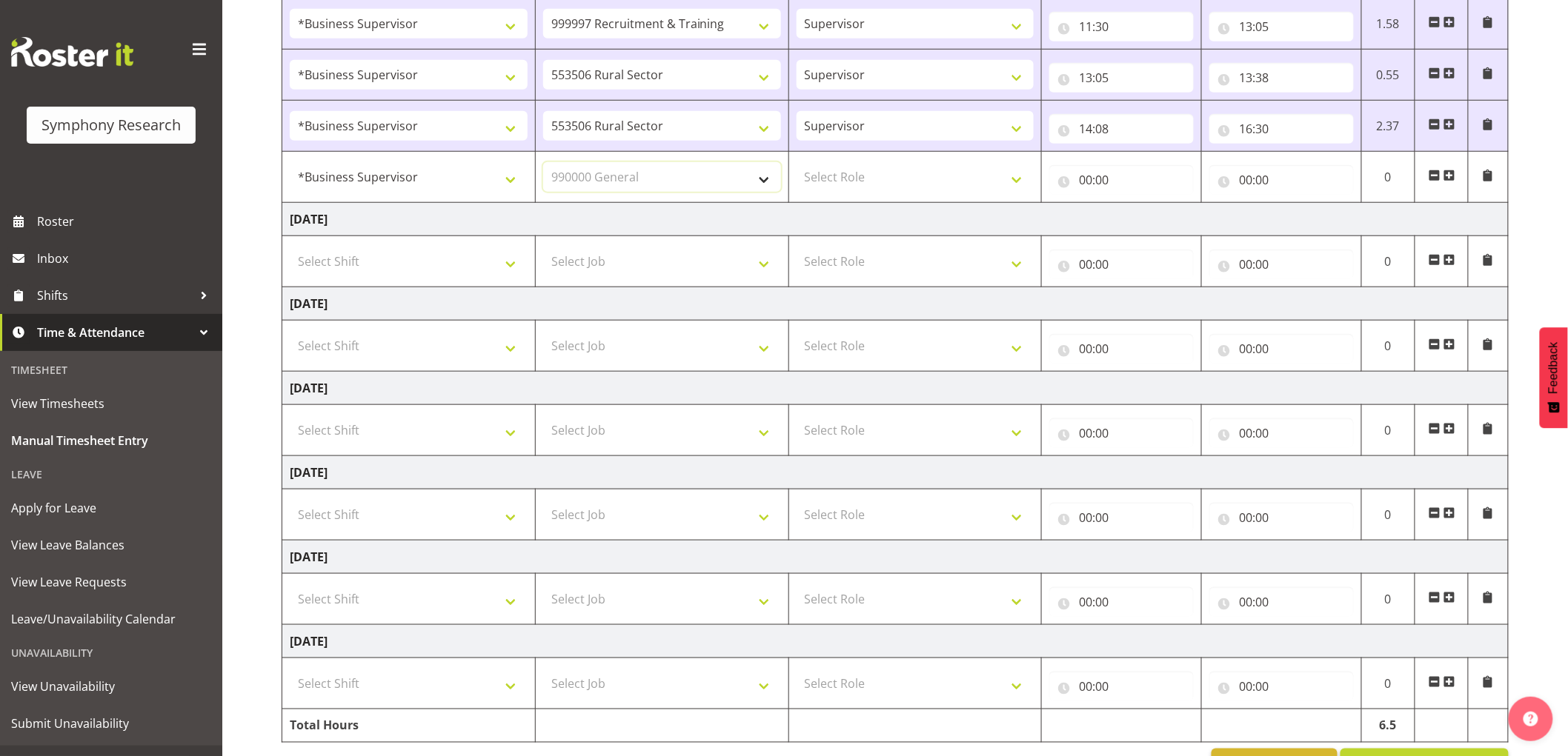
click at [543, 163] on select "Select Job 550060 IF Admin 553492 World Poll Aus Wave 2 Main 2025 553493 World …" at bounding box center [661, 177] width 238 height 30
drag, startPoint x: 922, startPoint y: 190, endPoint x: 912, endPoint y: 188, distance: 10.2
click at [922, 190] on select "Select Role Supervisor Interviewing Briefing" at bounding box center [915, 177] width 238 height 30
select select "45"
click at [796, 163] on select "Select Role Supervisor Interviewing Briefing" at bounding box center [915, 177] width 238 height 30
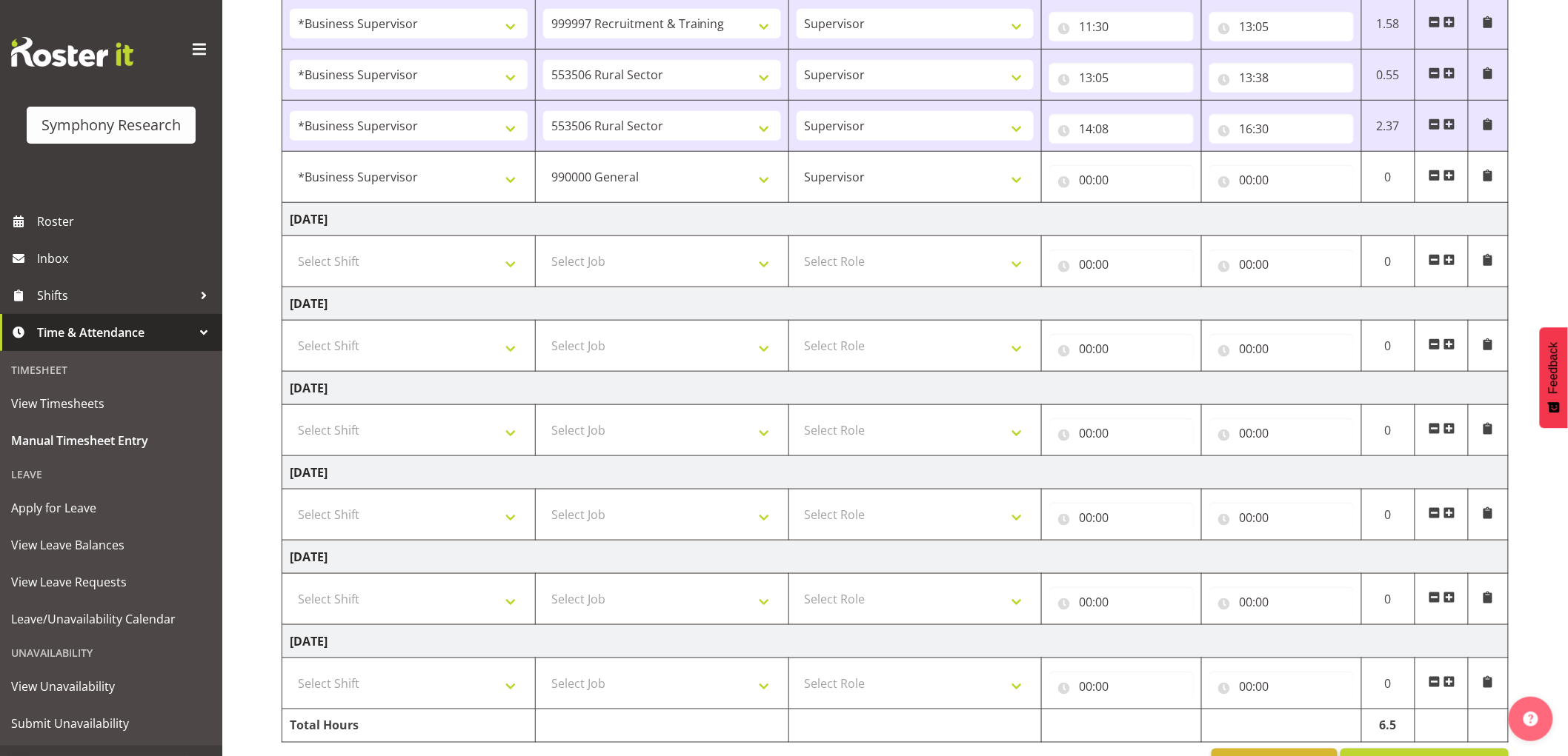
click at [1098, 160] on div "00:00 00 01 02 03 04 05 06 07 08 09 10 11 12 13 14 15 16 17 18 19 20 21 22 23 :…" at bounding box center [1121, 177] width 144 height 35
click at [1093, 185] on input "00:00" at bounding box center [1121, 179] width 144 height 30
click at [1165, 214] on span ":" at bounding box center [1168, 222] width 5 height 37
drag, startPoint x: 1153, startPoint y: 219, endPoint x: 1157, endPoint y: 233, distance: 14.6
click at [1156, 220] on select "00 01 02 03 04 05 06 07 08 09 10 11 12 13 14 15 16 17 18 19 20 21 22 23" at bounding box center [1150, 218] width 34 height 30
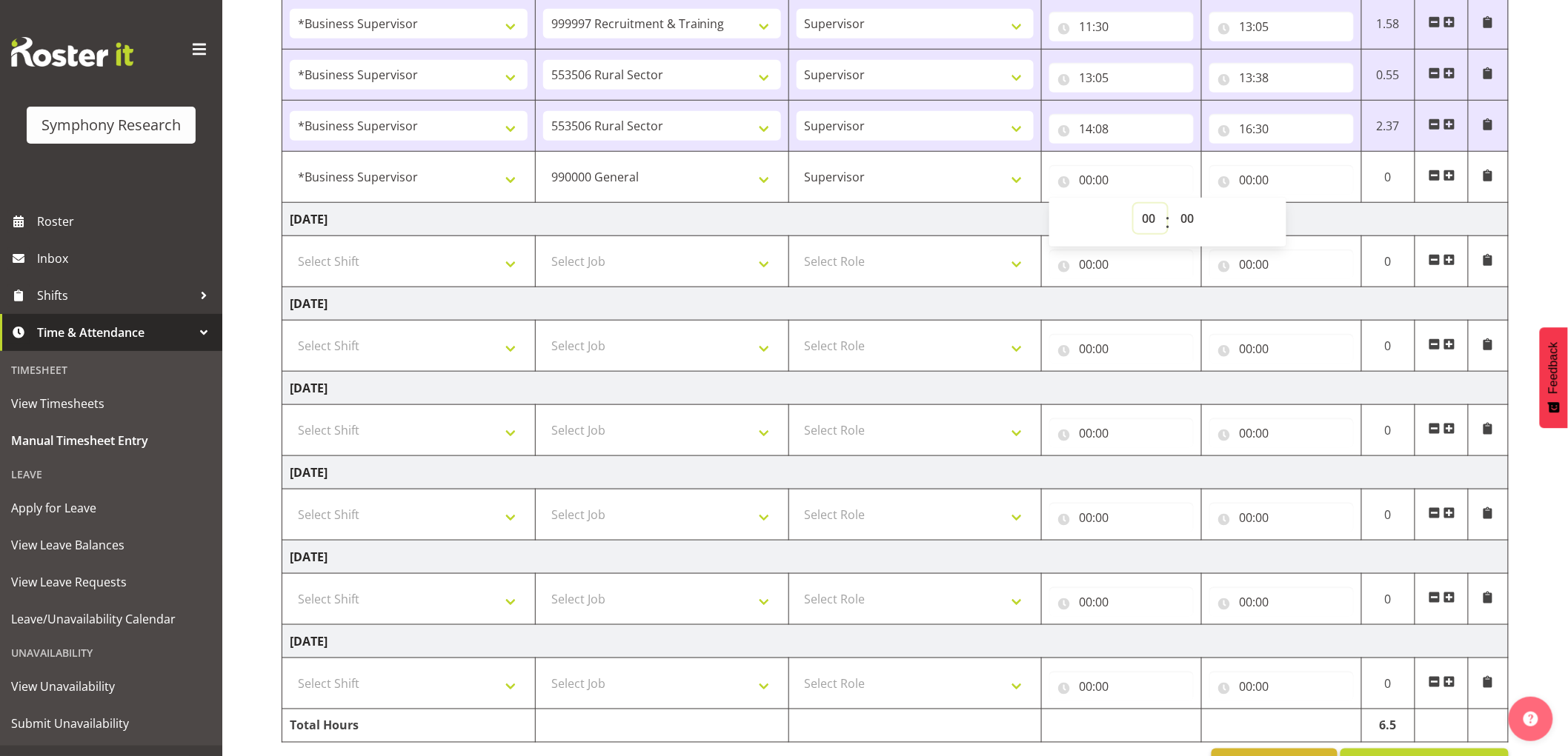
select select "16"
click at [1133, 204] on select "00 01 02 03 04 05 06 07 08 09 10 11 12 13 14 15 16 17 18 19 20 21 22 23" at bounding box center [1150, 218] width 34 height 30
type input "16:00"
click at [1201, 210] on select "00 01 02 03 04 05 06 07 08 09 10 11 12 13 14 15 16 17 18 19 20 21 22 23 24 25 2…" at bounding box center [1189, 218] width 34 height 30
select select "30"
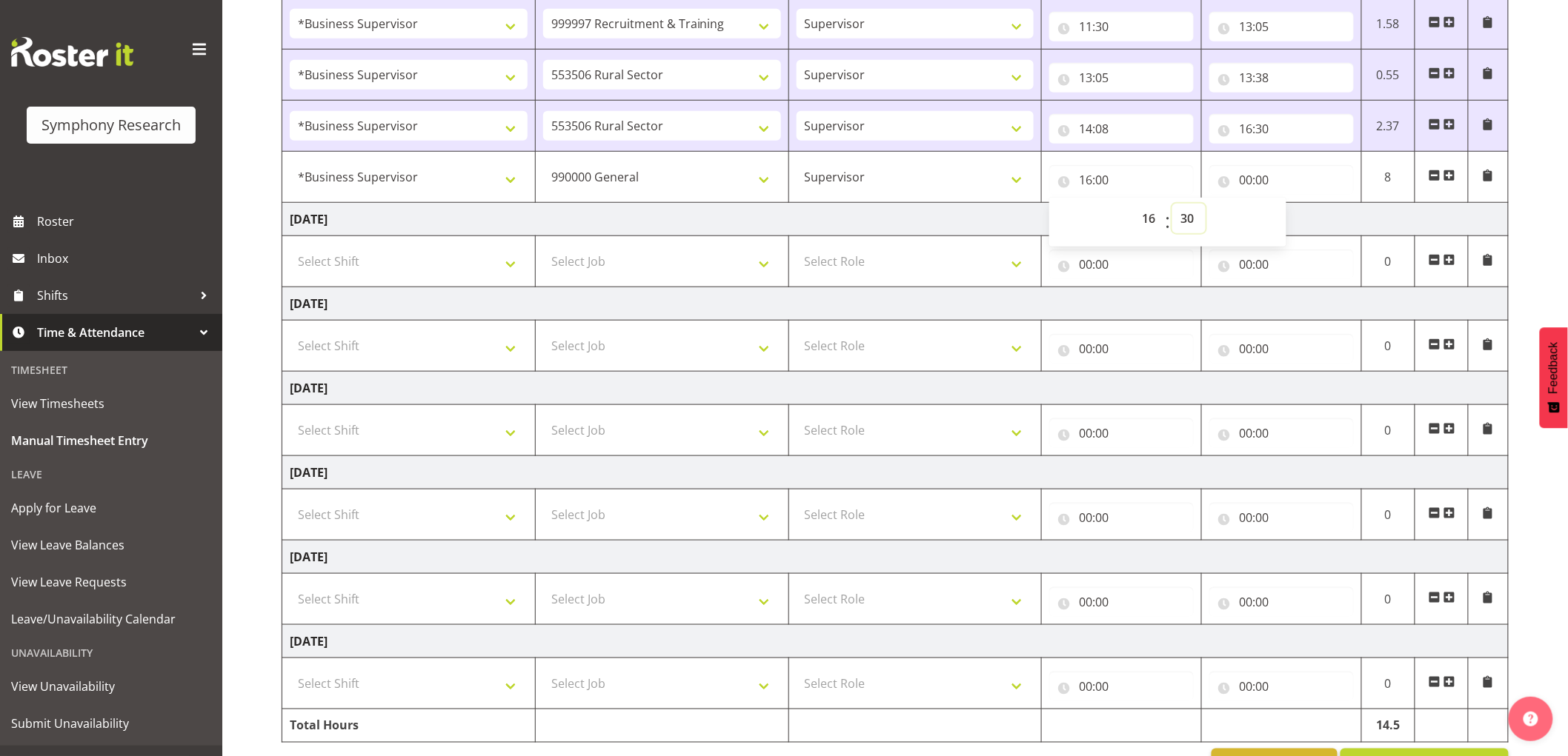
click at [1172, 204] on select "00 01 02 03 04 05 06 07 08 09 10 11 12 13 14 15 16 17 18 19 20 21 22 23 24 25 2…" at bounding box center [1189, 218] width 34 height 30
type input "16:30"
click at [1249, 182] on input "00:00" at bounding box center [1281, 179] width 144 height 30
click at [1313, 223] on select "00 01 02 03 04 05 06 07 08 09 10 11 12 13 14 15 16 17 18 19 20 21 22 23" at bounding box center [1310, 218] width 34 height 30
select select "17"
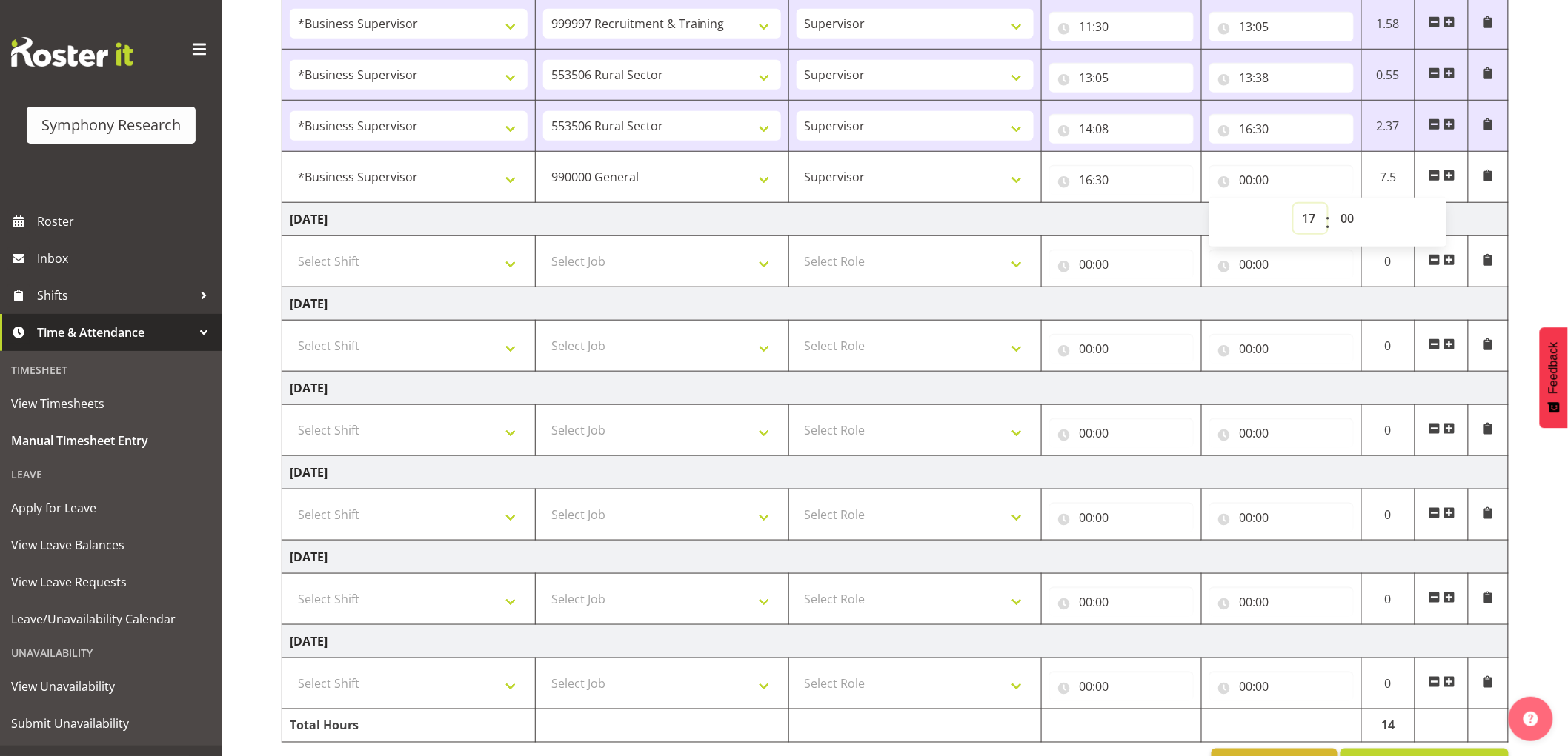
click at [1293, 204] on select "00 01 02 03 04 05 06 07 08 09 10 11 12 13 14 15 16 17 18 19 20 21 22 23" at bounding box center [1310, 218] width 34 height 30
type input "17:00"
click at [1446, 174] on span at bounding box center [1449, 175] width 12 height 12
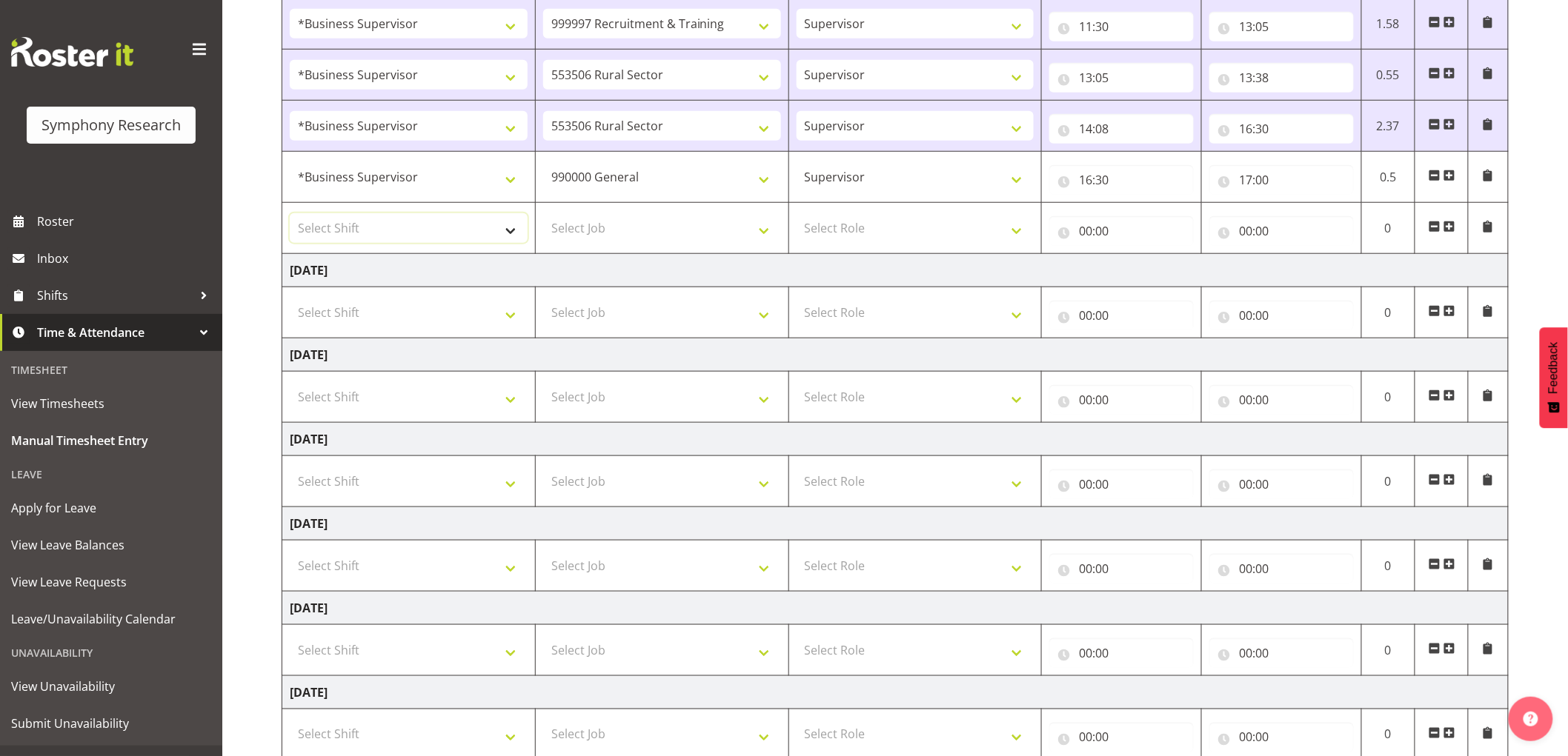
click at [390, 241] on select "Select Shift !!Weekend Residential (Roster IT Shift Label) *Business 9/10am ~ 4…" at bounding box center [408, 228] width 238 height 30
select select "1607"
click at [290, 214] on select "Select Shift !!Weekend Residential (Roster IT Shift Label) *Business 9/10am ~ 4…" at bounding box center [408, 228] width 238 height 30
click at [608, 225] on select "Select Job 550060 IF Admin 553492 World Poll Aus Wave 2 Main 2025 553493 World …" at bounding box center [661, 228] width 238 height 30
click at [680, 230] on select "Select Job 550060 IF Admin 553492 World Poll Aus Wave 2 Main 2025 553493 World …" at bounding box center [661, 228] width 238 height 30
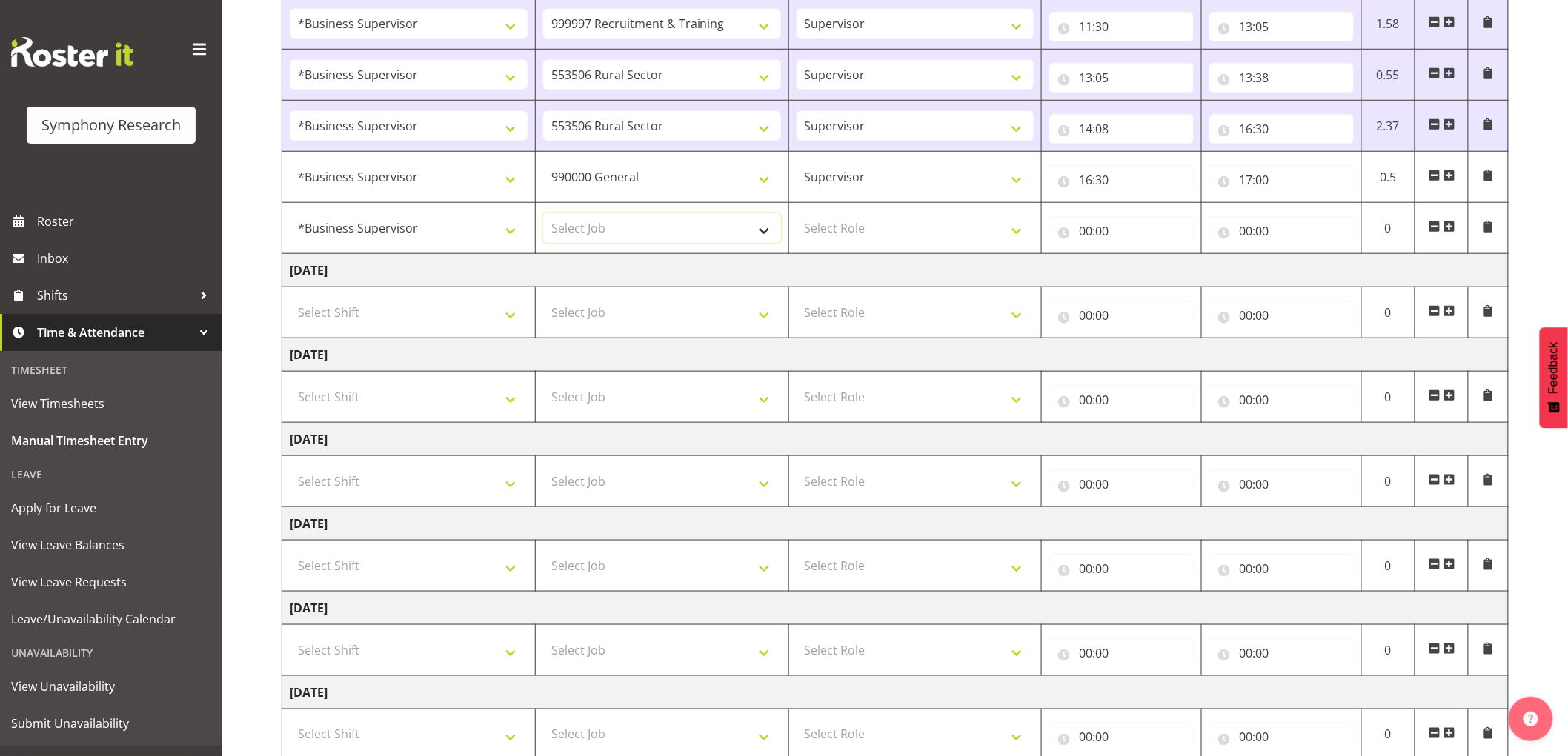
select select "2379"
click at [543, 214] on select "Select Job 550060 IF Admin 553492 World Poll Aus Wave 2 Main 2025 553493 World …" at bounding box center [661, 228] width 238 height 30
drag, startPoint x: 858, startPoint y: 224, endPoint x: 877, endPoint y: 242, distance: 26.2
click at [860, 224] on select "Select Role Supervisor Interviewing Briefing" at bounding box center [915, 228] width 238 height 30
select select "45"
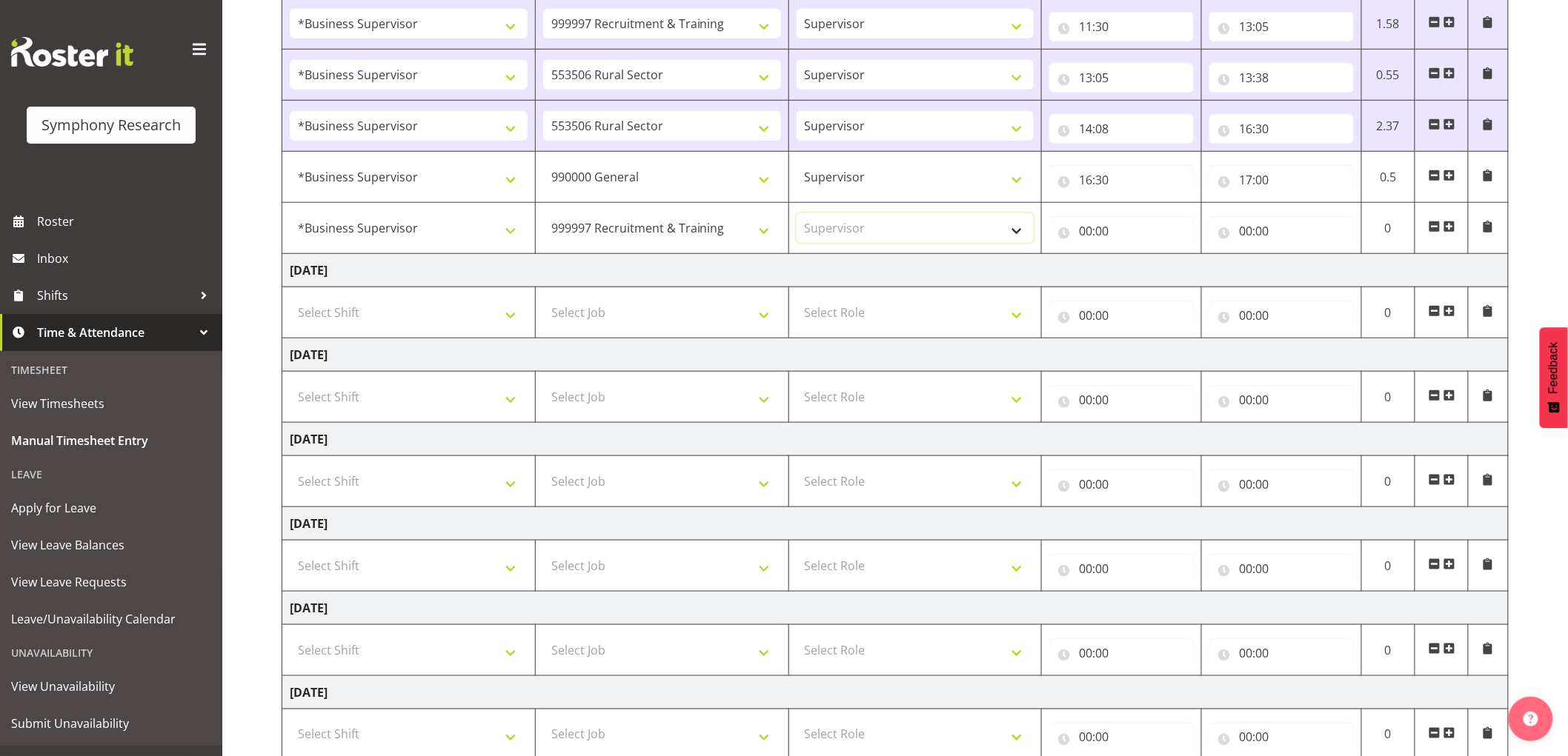
click at [796, 214] on select "Select Role Supervisor Interviewing Briefing" at bounding box center [915, 228] width 238 height 30
click at [1085, 226] on input "00:00" at bounding box center [1121, 230] width 144 height 30
click at [1149, 286] on span "00 01 02 03 04 05 06 07 08 09 10 11 12 13 14 15 16 17 18 19 20 21 22 23" at bounding box center [1150, 273] width 34 height 37
drag, startPoint x: 1143, startPoint y: 271, endPoint x: 1149, endPoint y: 278, distance: 9.2
click at [1145, 271] on select "00 01 02 03 04 05 06 07 08 09 10 11 12 13 14 15 16 17 18 19 20 21 22 23" at bounding box center [1150, 269] width 34 height 30
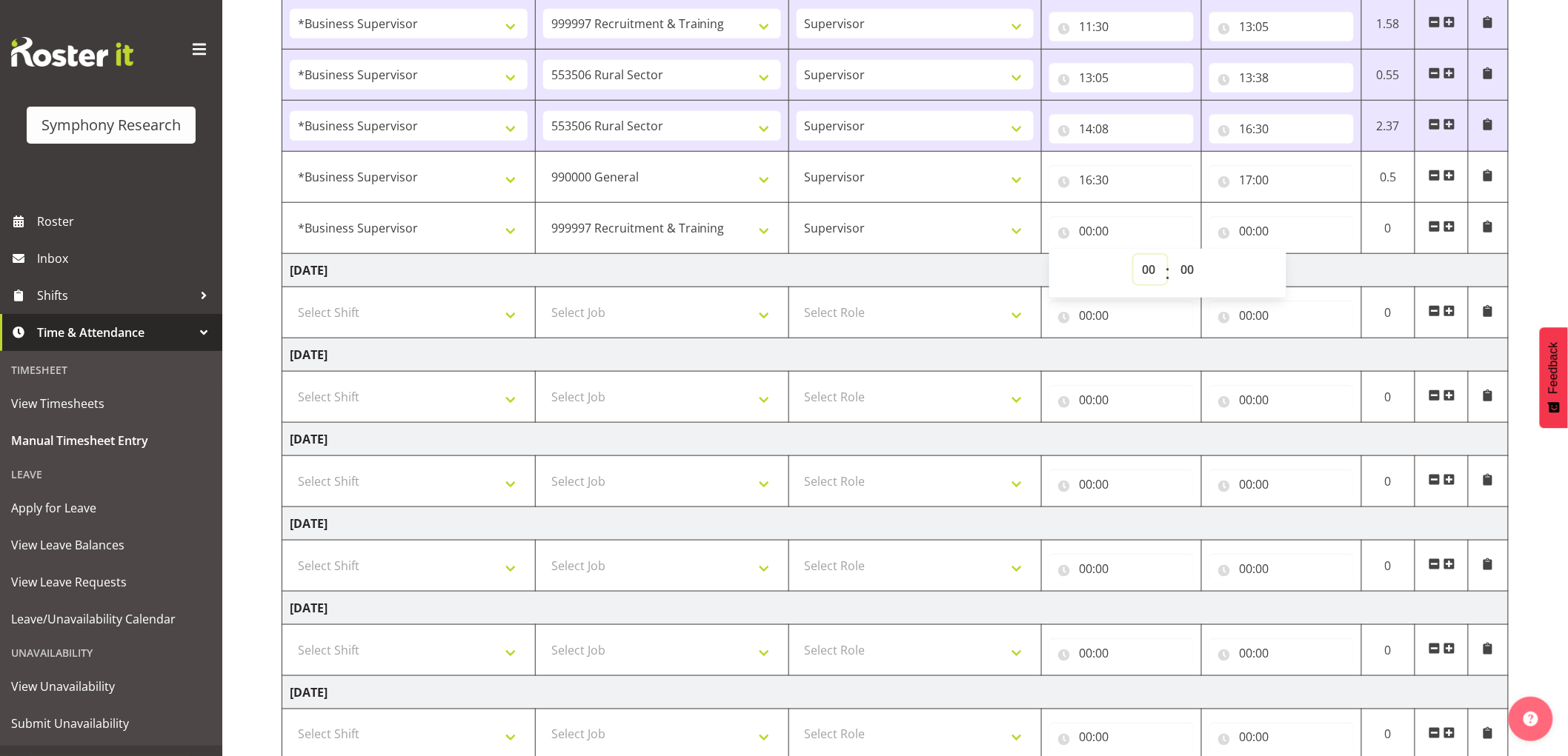
select select "17"
click at [1133, 255] on select "00 01 02 03 04 05 06 07 08 09 10 11 12 13 14 15 16 17 18 19 20 21 22 23" at bounding box center [1150, 269] width 34 height 30
type input "17:00"
click at [1261, 227] on input "00:00" at bounding box center [1281, 230] width 144 height 30
click at [1299, 262] on select "00 01 02 03 04 05 06 07 08 09 10 11 12 13 14 15 16 17 18 19 20 21 22 23" at bounding box center [1310, 269] width 34 height 30
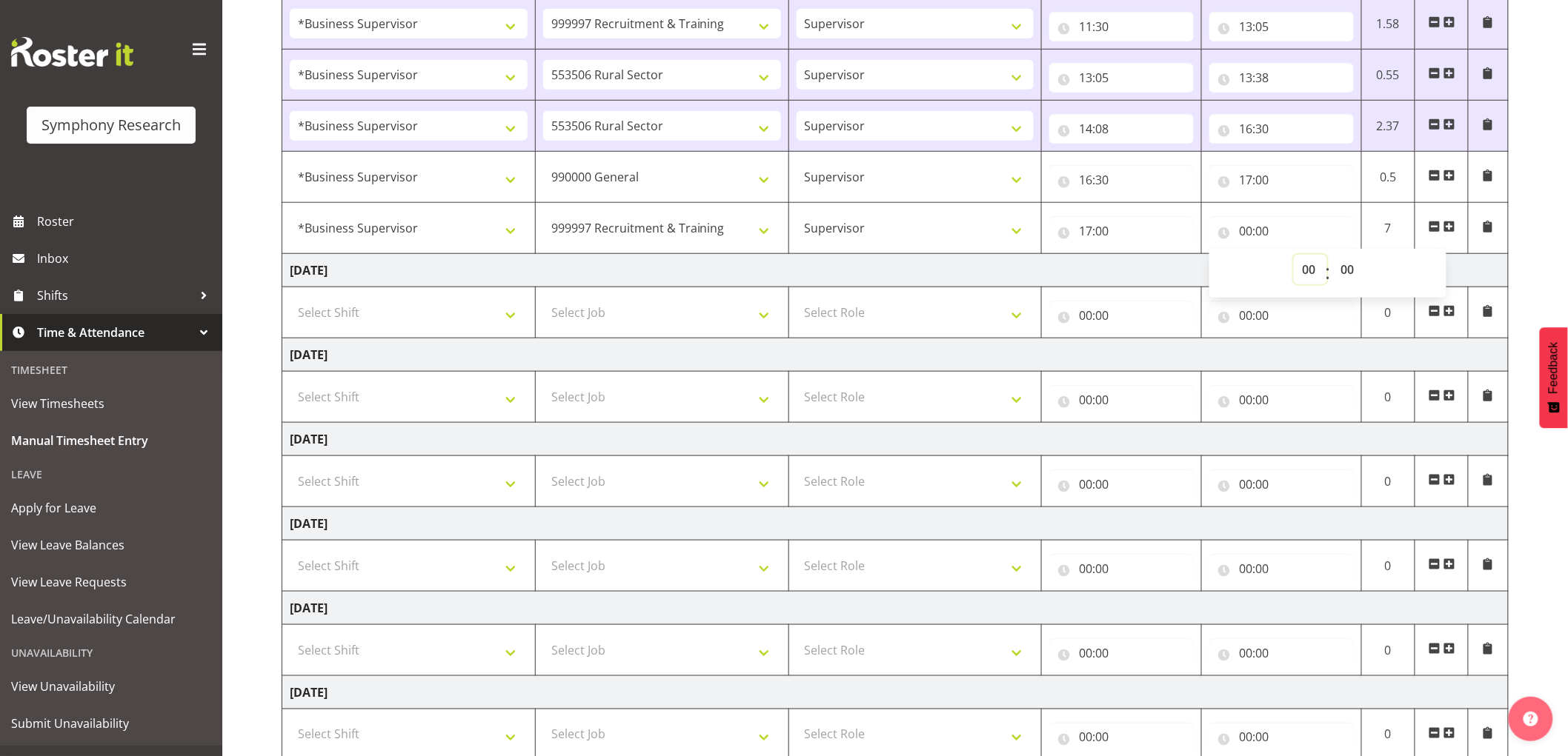
select select "21"
click at [1293, 255] on select "00 01 02 03 04 05 06 07 08 09 10 11 12 13 14 15 16 17 18 19 20 21 22 23" at bounding box center [1310, 269] width 34 height 30
type input "21:00"
click at [1124, 265] on td "[DATE]" at bounding box center [896, 270] width 1226 height 34
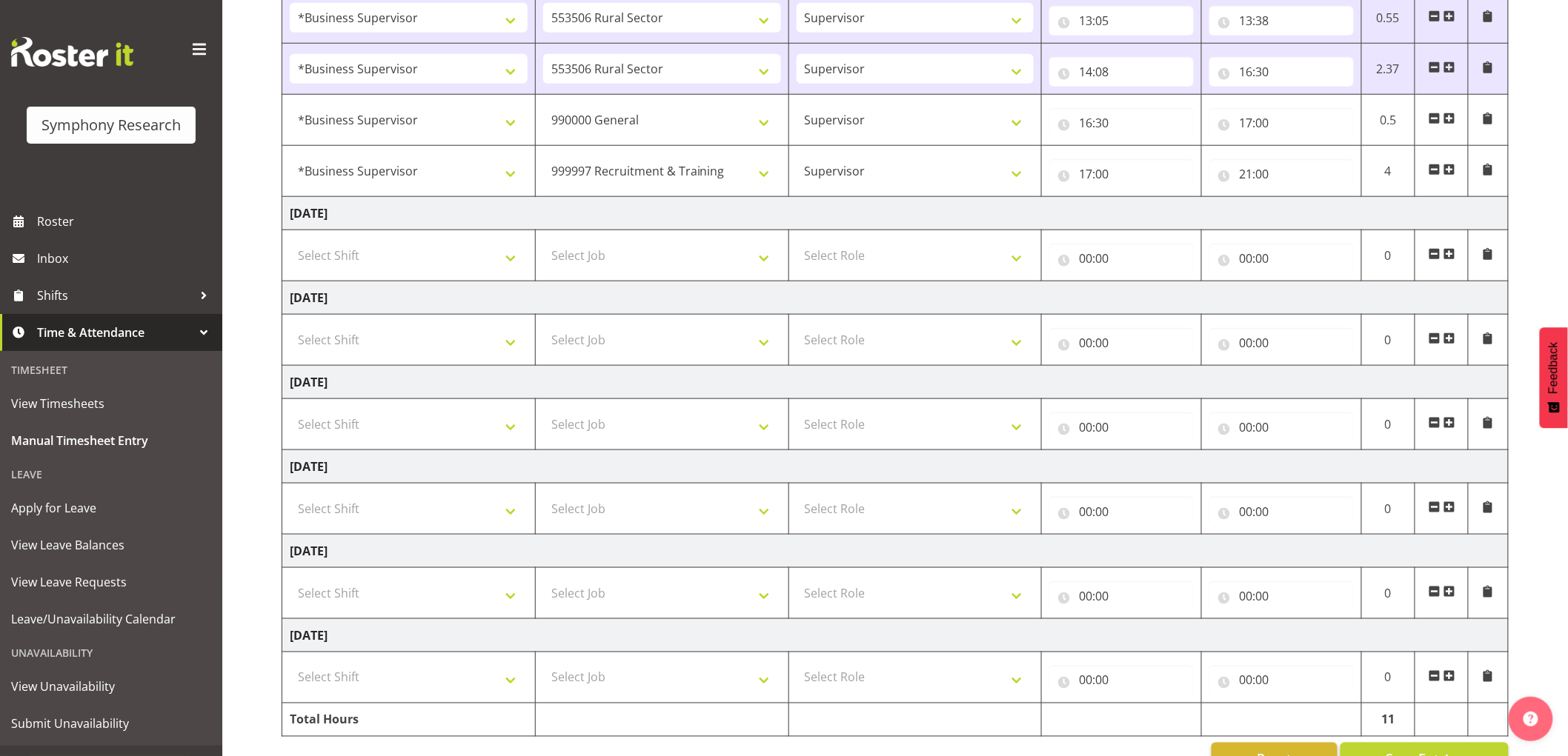
scroll to position [580, 0]
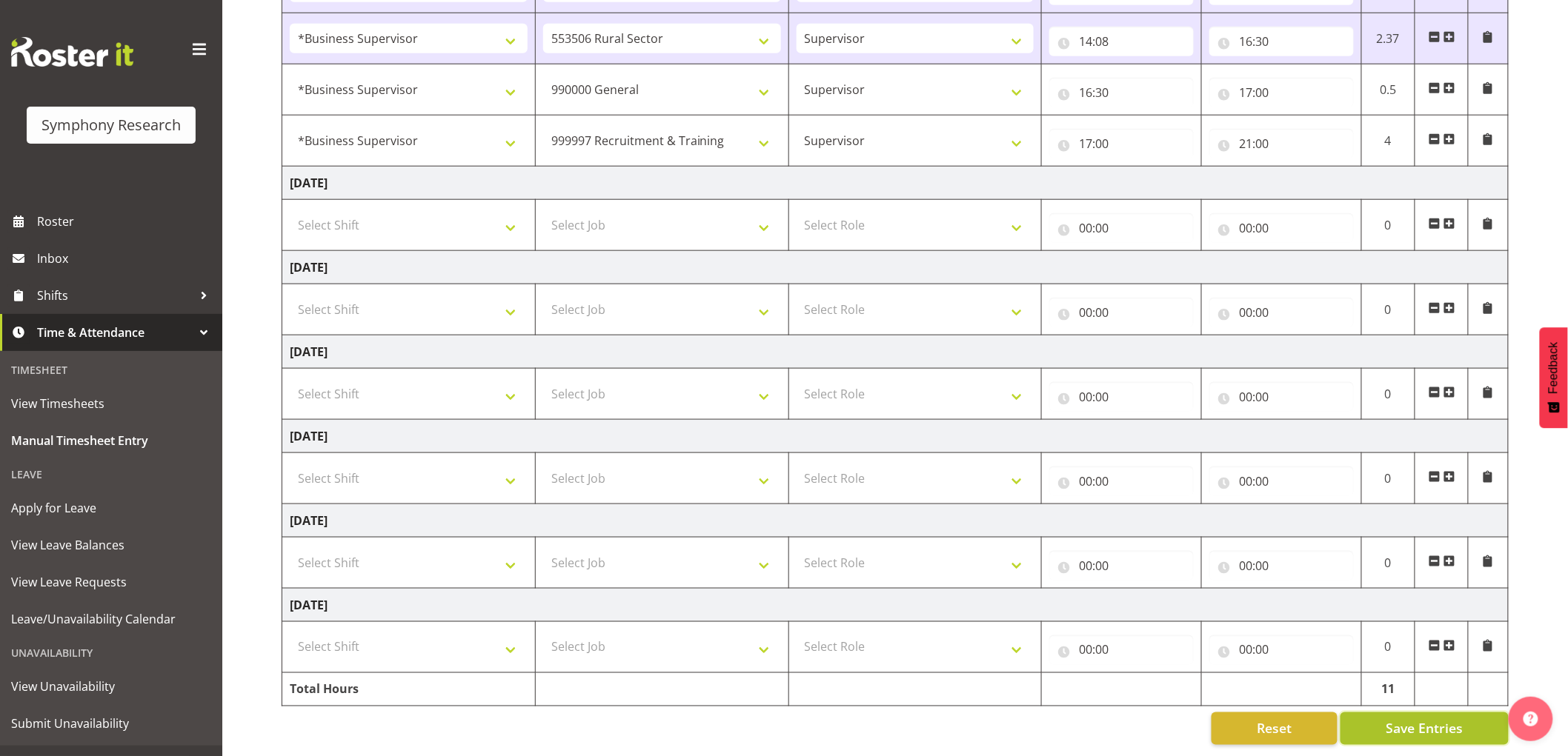
click at [1406, 722] on span "Save Entries" at bounding box center [1424, 729] width 77 height 19
